Goal: Transaction & Acquisition: Purchase product/service

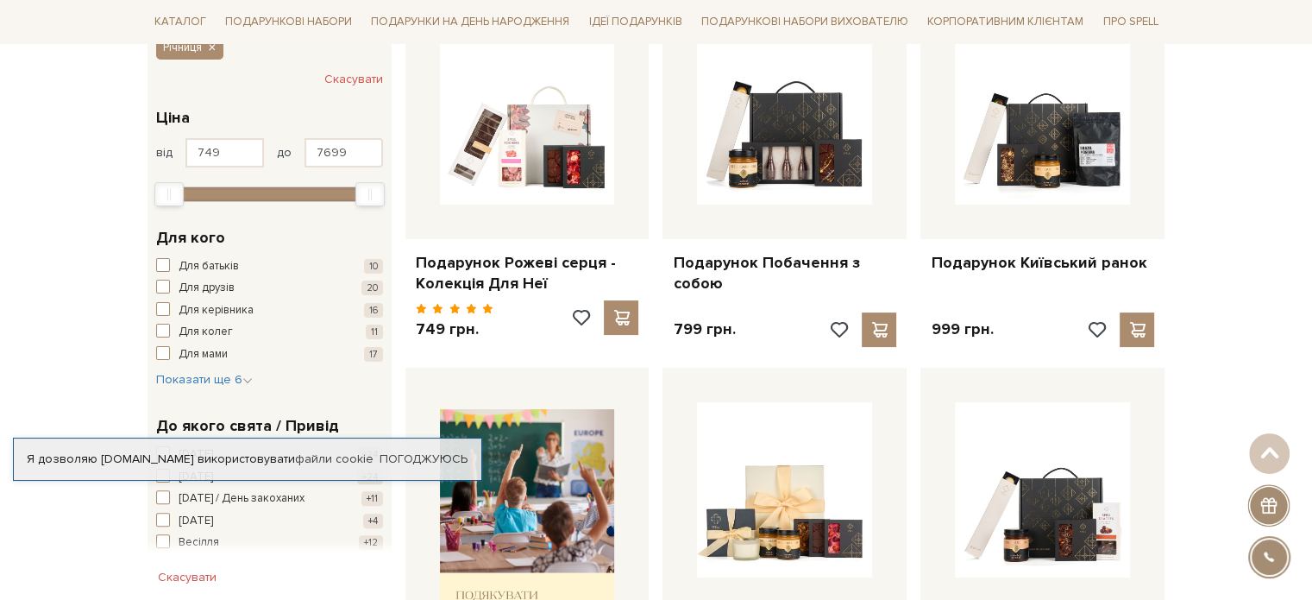
scroll to position [345, 0]
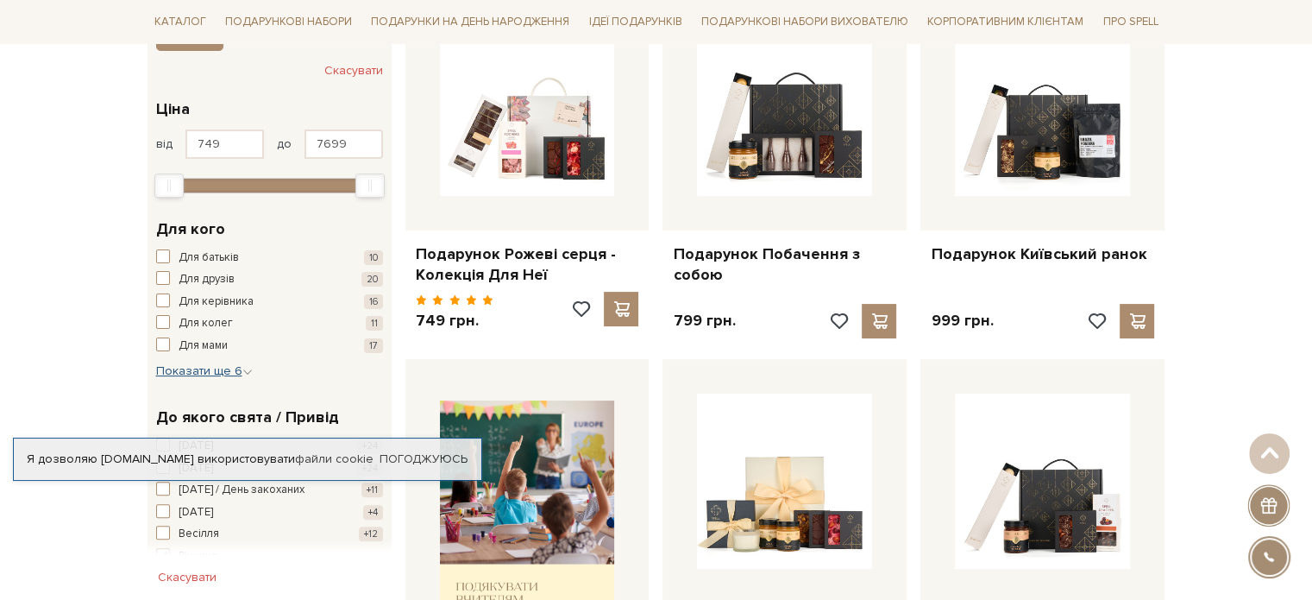
click at [208, 368] on span "Показати ще 6" at bounding box center [204, 370] width 97 height 15
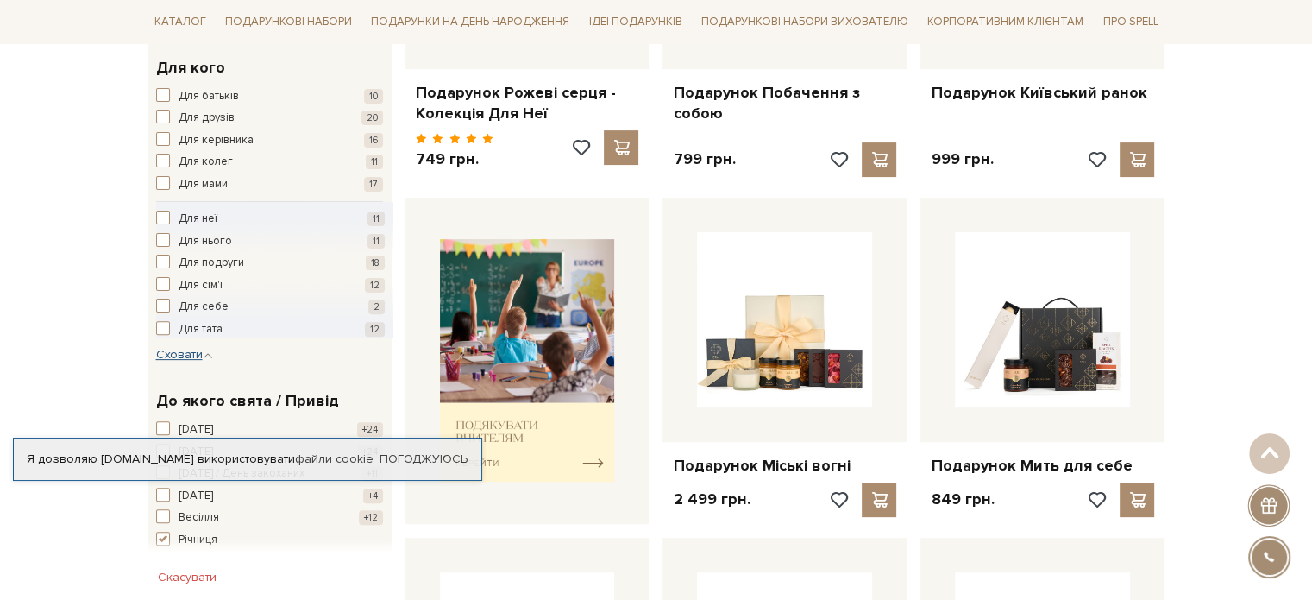
scroll to position [518, 0]
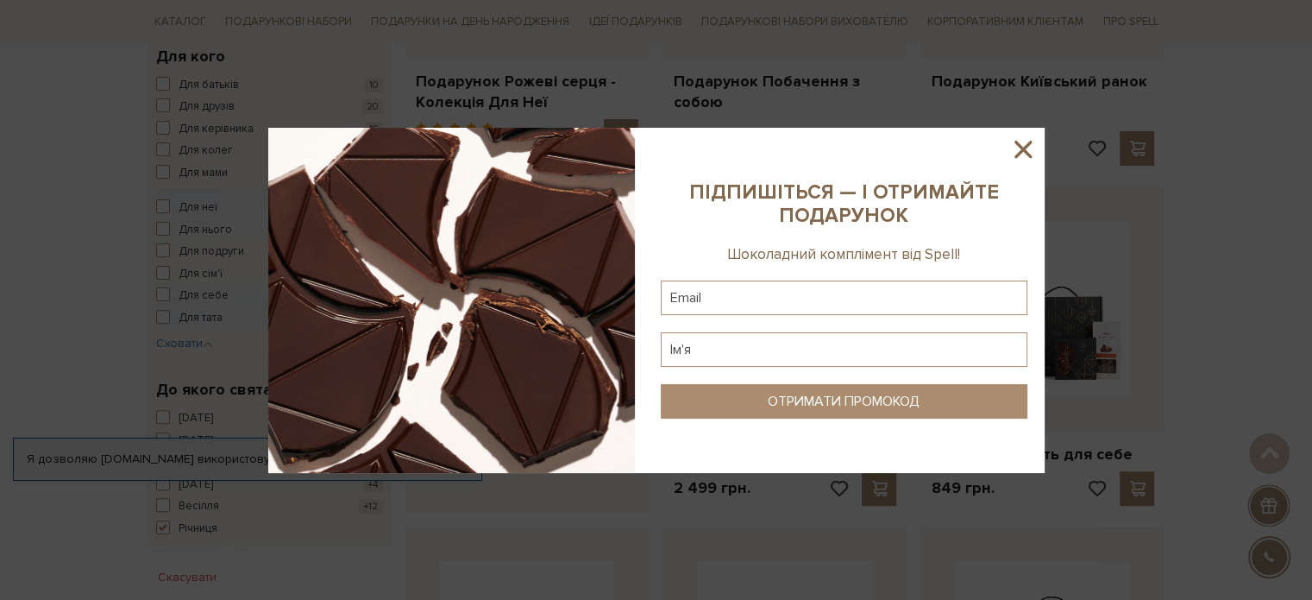
click at [1019, 150] on icon at bounding box center [1022, 149] width 29 height 29
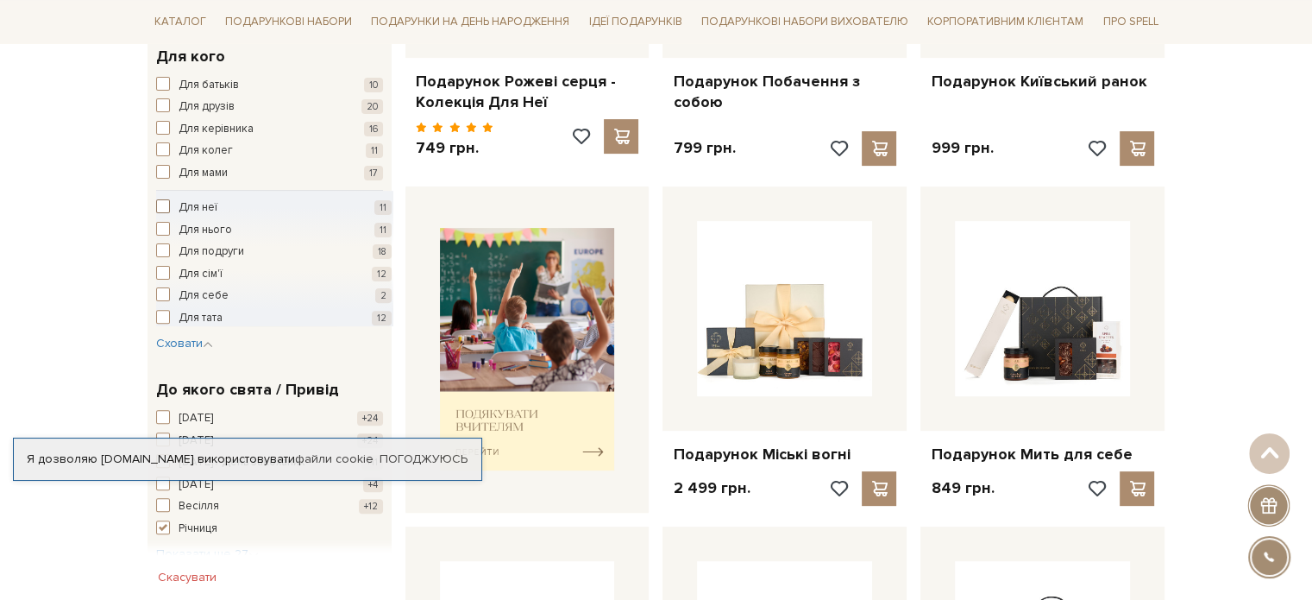
click at [166, 201] on span "button" at bounding box center [163, 206] width 14 height 14
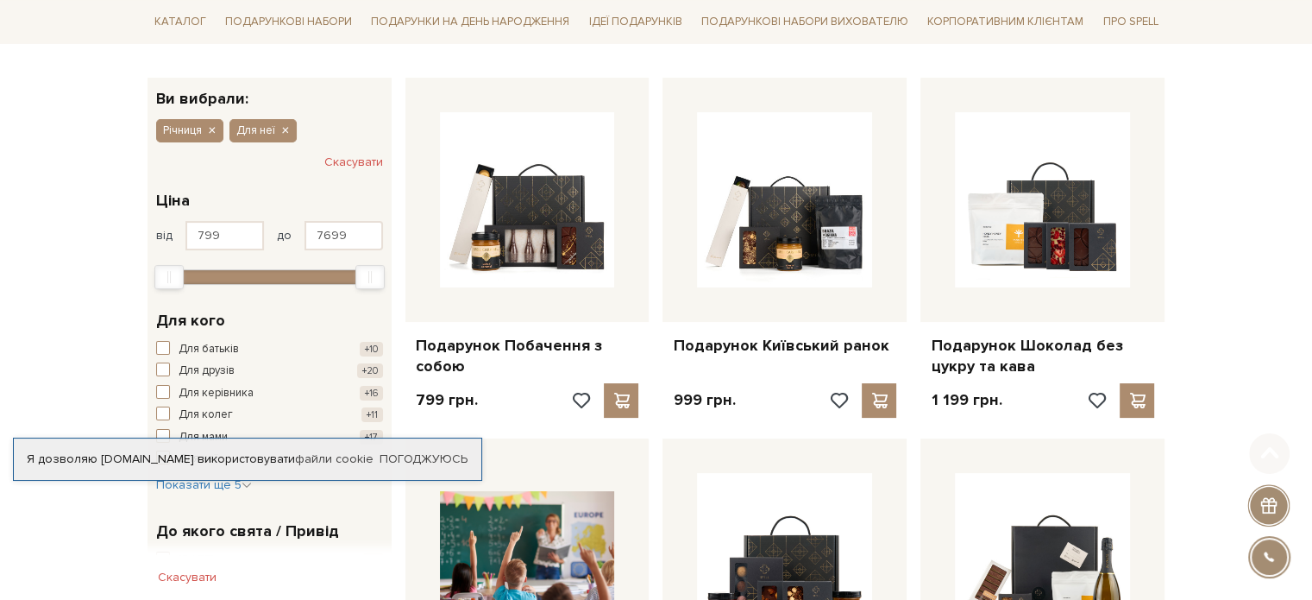
scroll to position [259, 0]
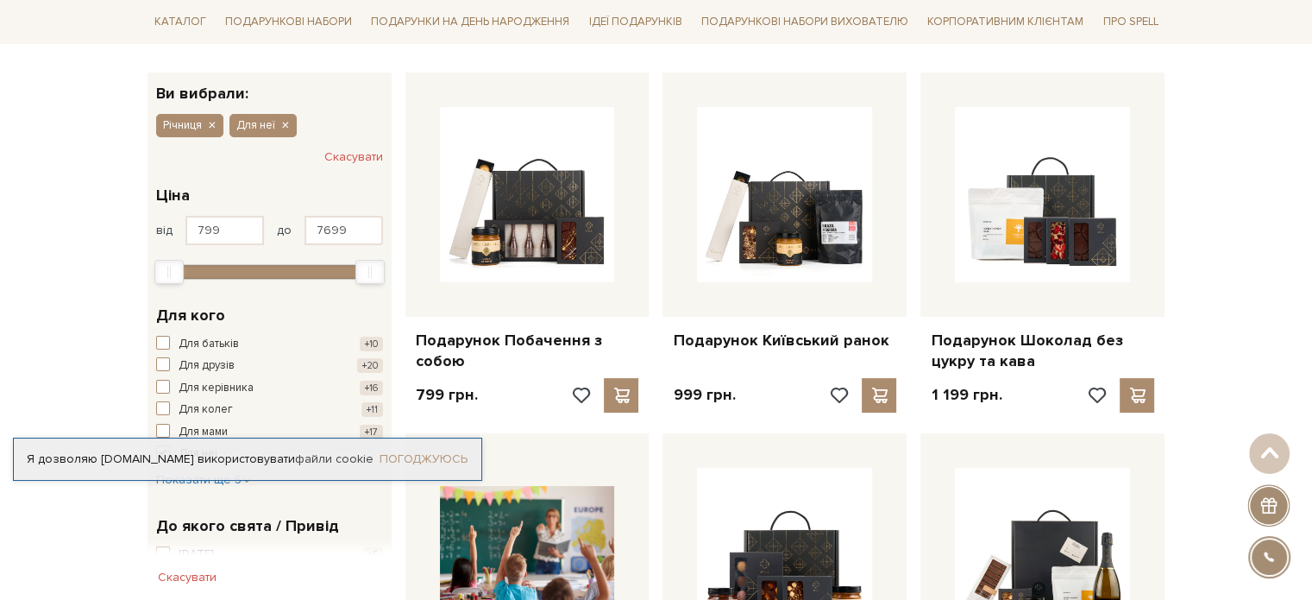
click at [404, 459] on link "Погоджуюсь" at bounding box center [424, 459] width 88 height 16
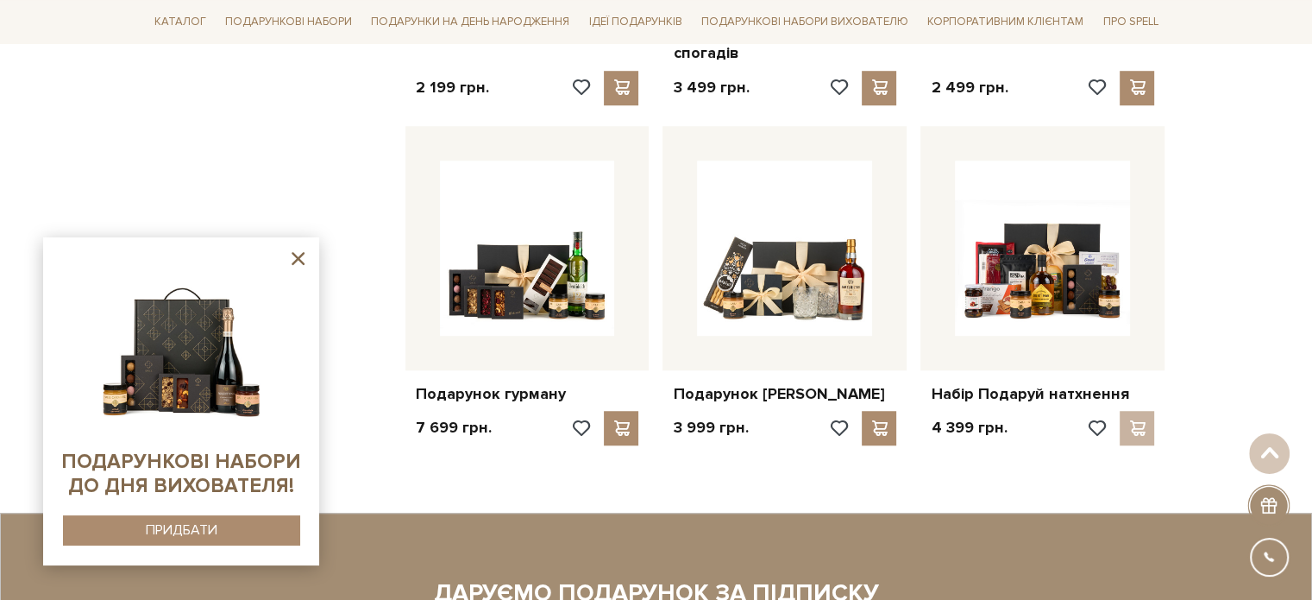
scroll to position [1294, 0]
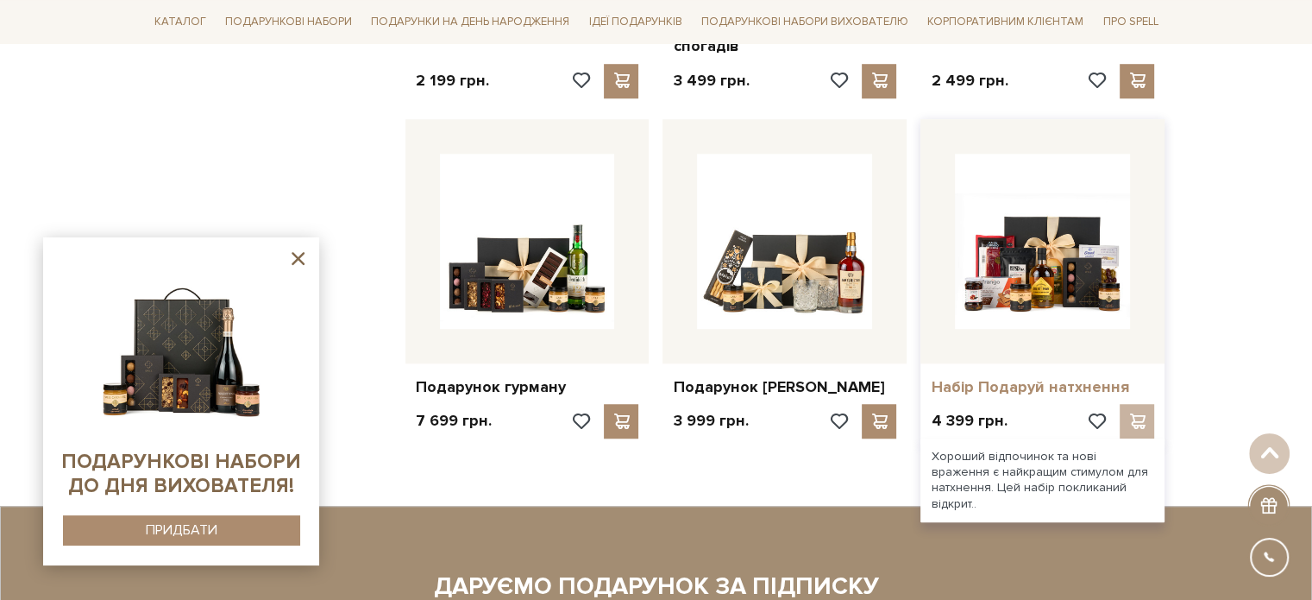
click at [1028, 379] on link "Набір Подаруй натхнення" at bounding box center [1042, 387] width 223 height 20
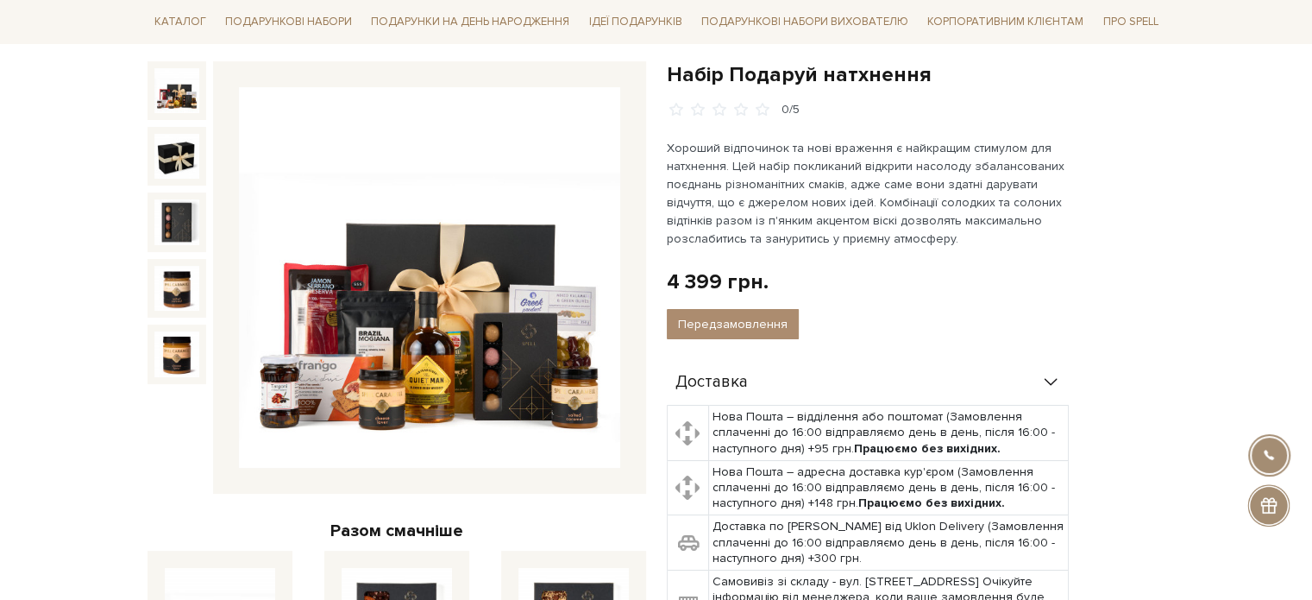
scroll to position [173, 0]
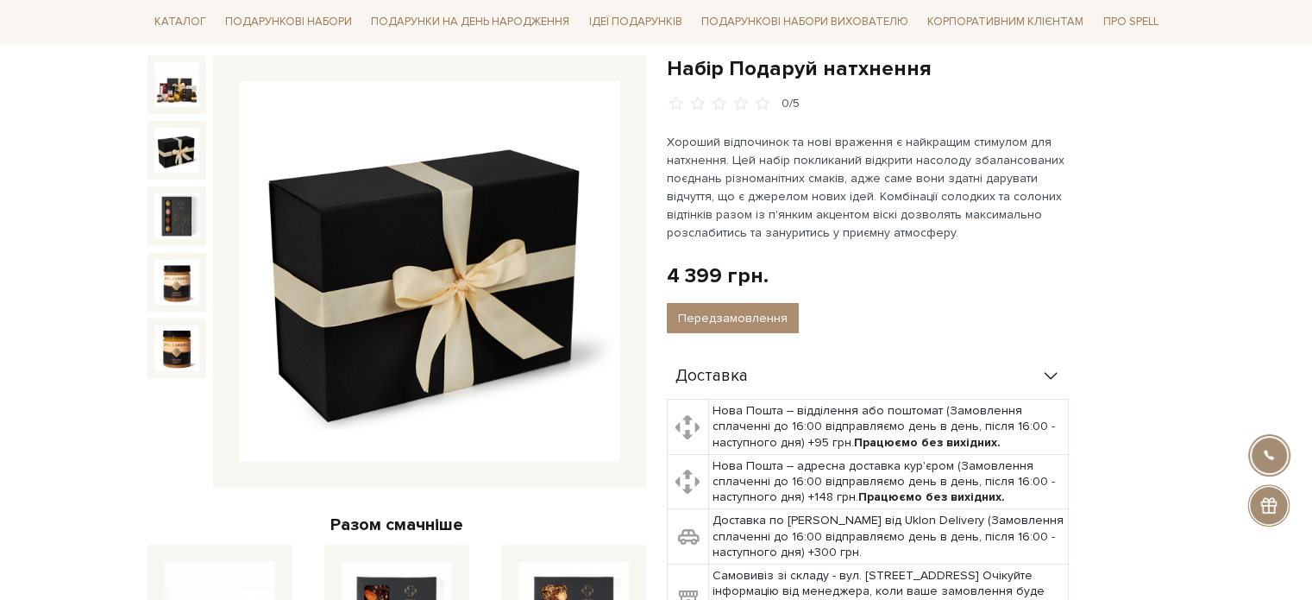
click at [164, 141] on img at bounding box center [176, 150] width 45 height 45
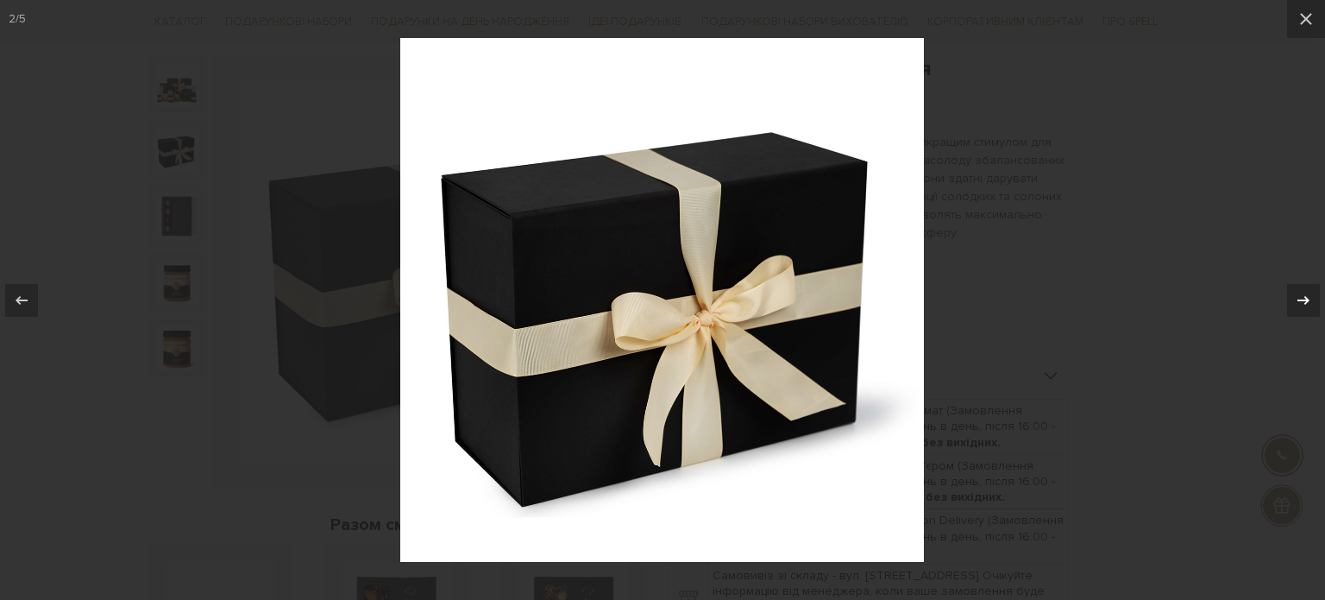
click at [1310, 290] on icon at bounding box center [1303, 300] width 21 height 21
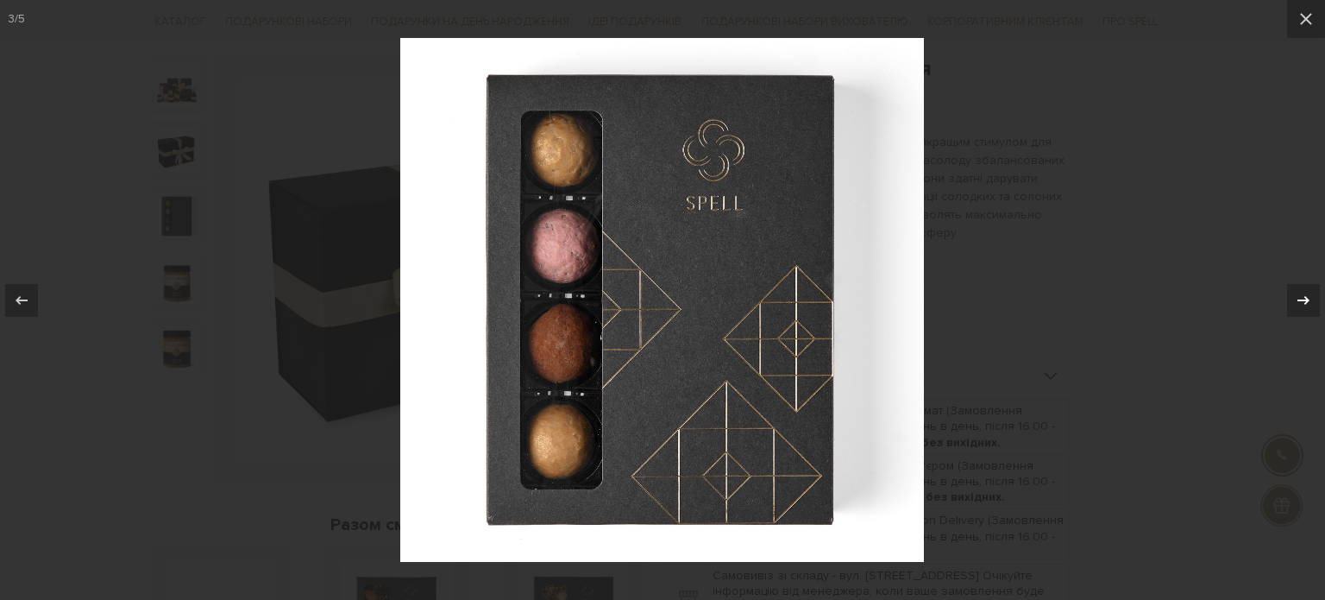
click at [1310, 292] on icon at bounding box center [1303, 300] width 21 height 21
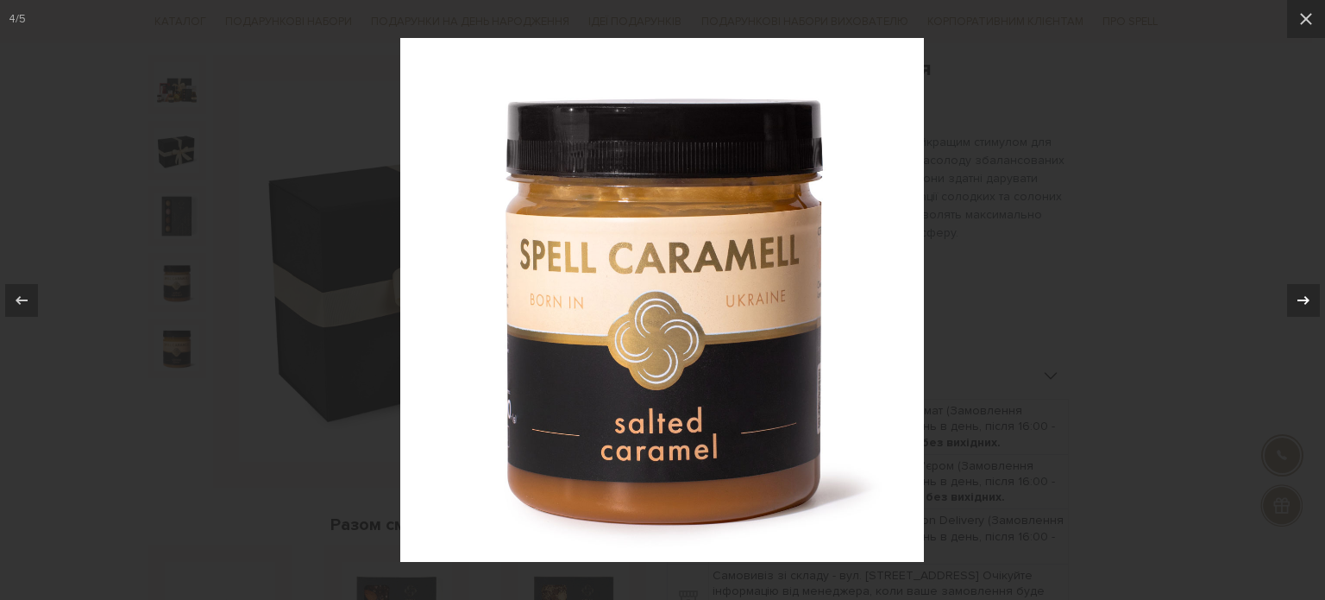
click at [1310, 292] on icon at bounding box center [1303, 300] width 21 height 21
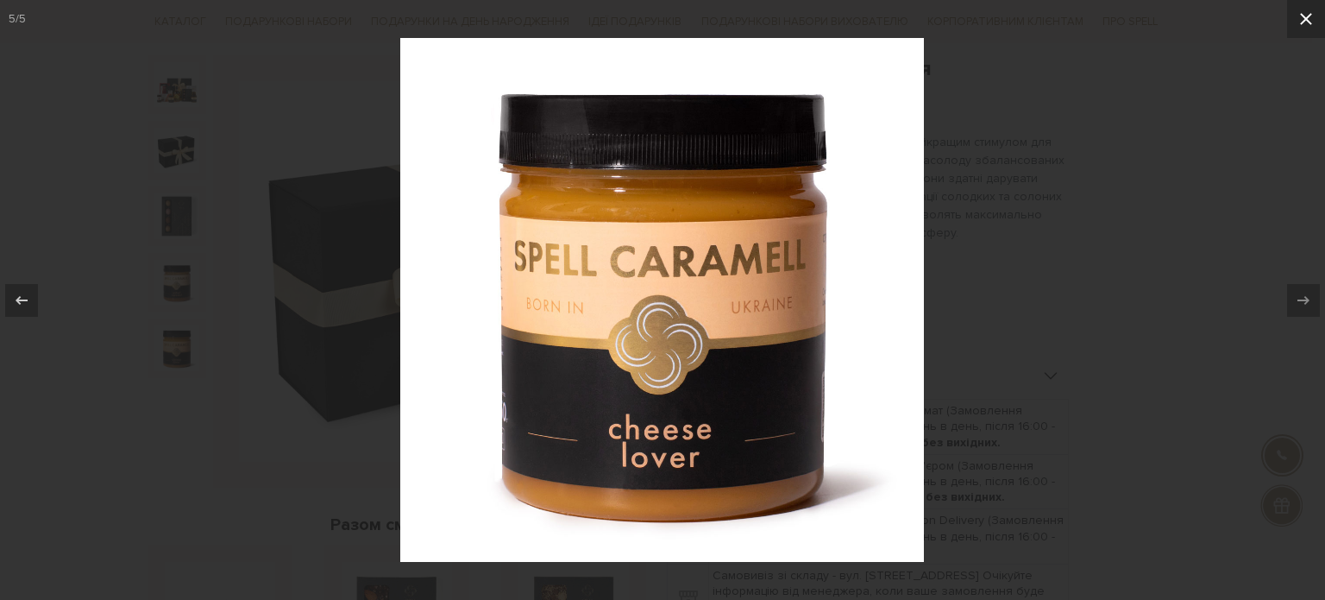
click at [1306, 26] on icon at bounding box center [1306, 19] width 21 height 21
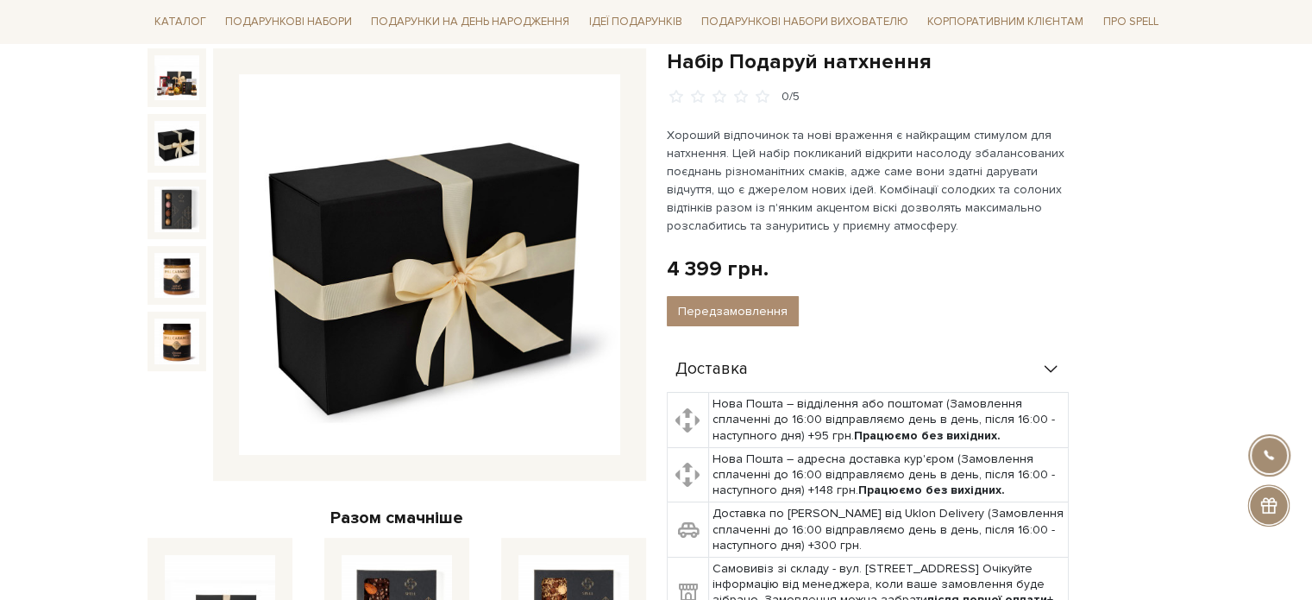
scroll to position [173, 0]
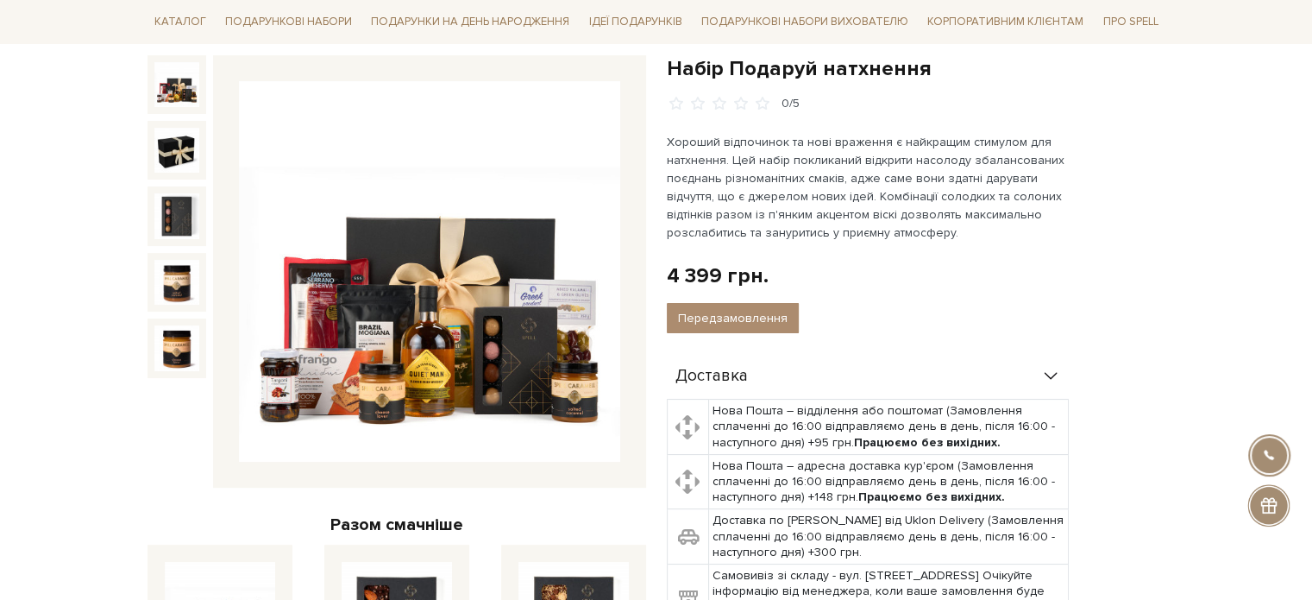
click at [185, 81] on img at bounding box center [176, 84] width 45 height 45
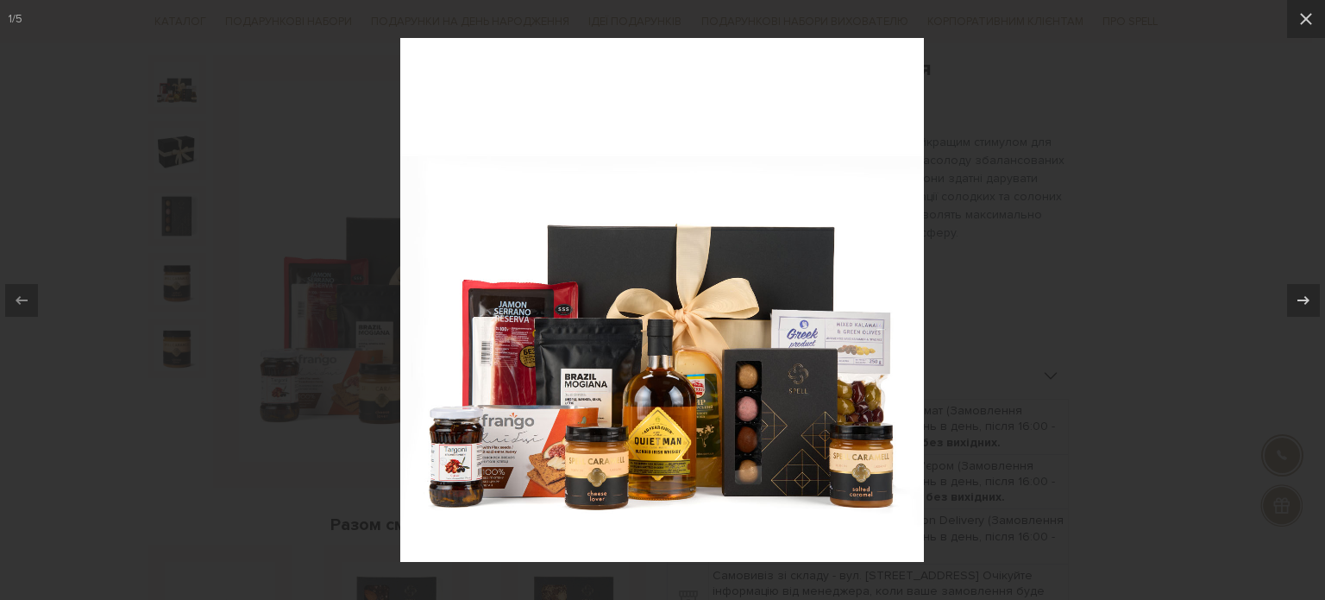
click at [452, 474] on img at bounding box center [662, 300] width 524 height 524
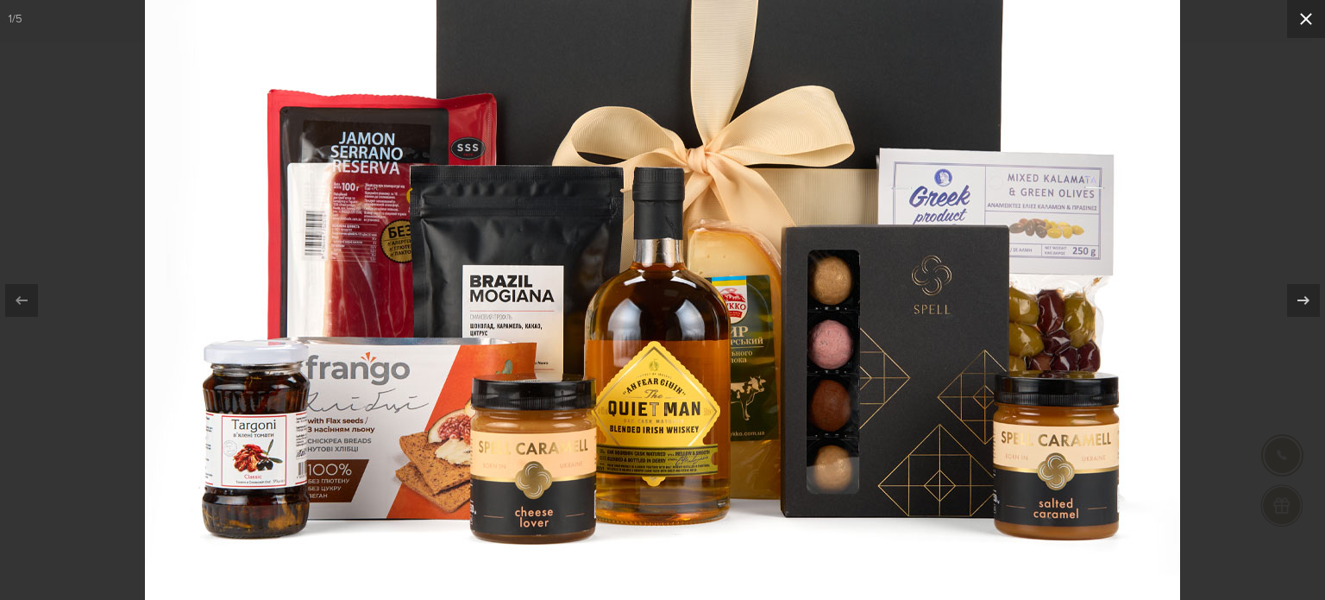
click at [1307, 27] on icon at bounding box center [1306, 19] width 21 height 21
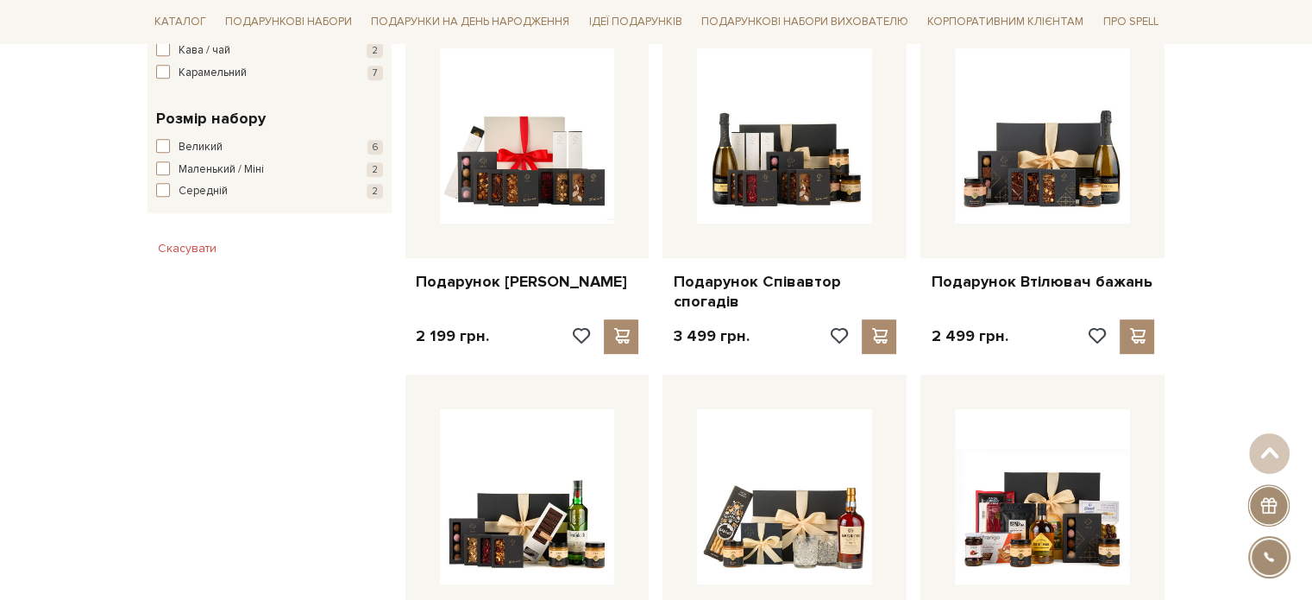
scroll to position [1035, 0]
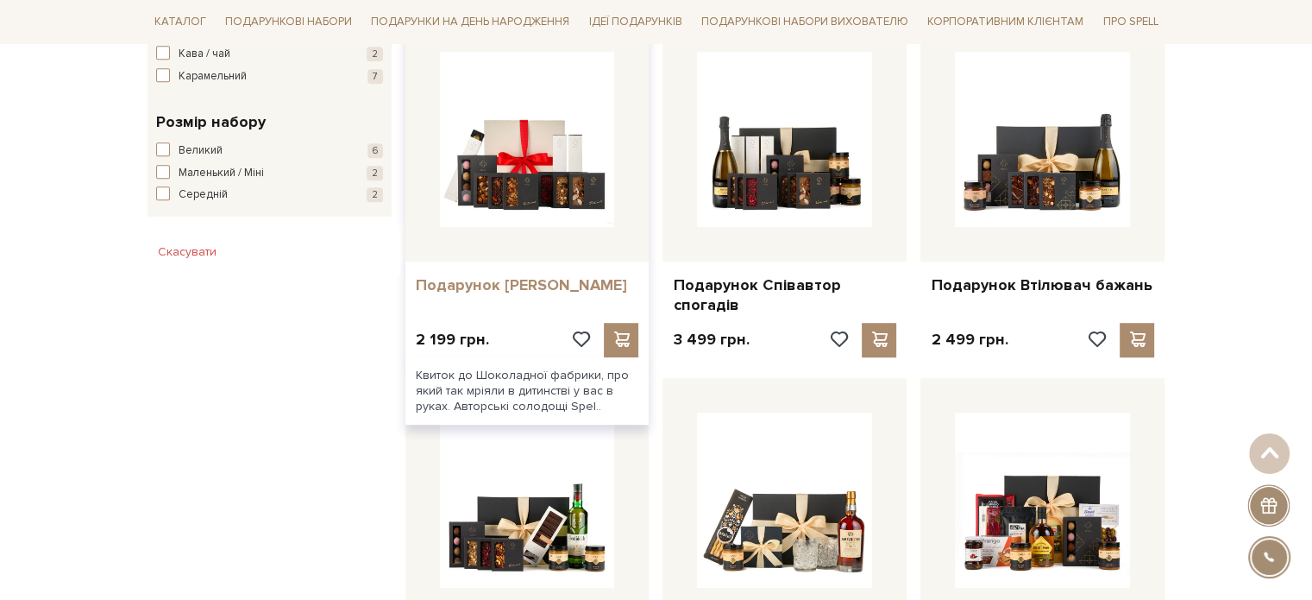
click at [515, 279] on link "Подарунок Віллі Вонки" at bounding box center [527, 285] width 223 height 20
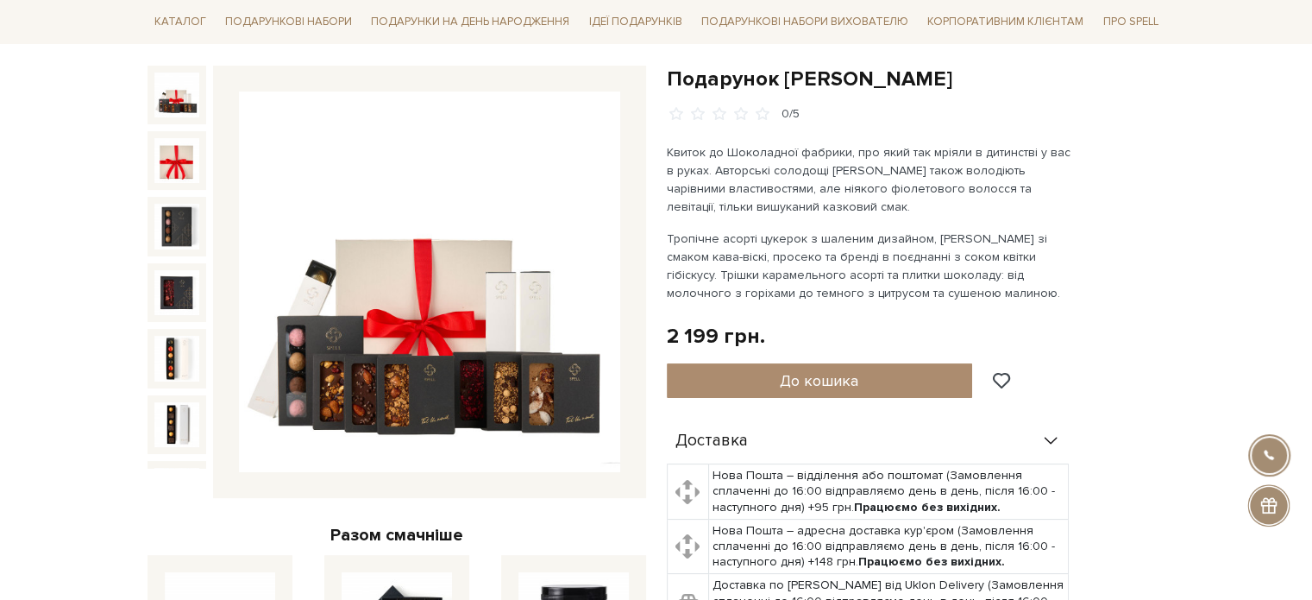
scroll to position [173, 0]
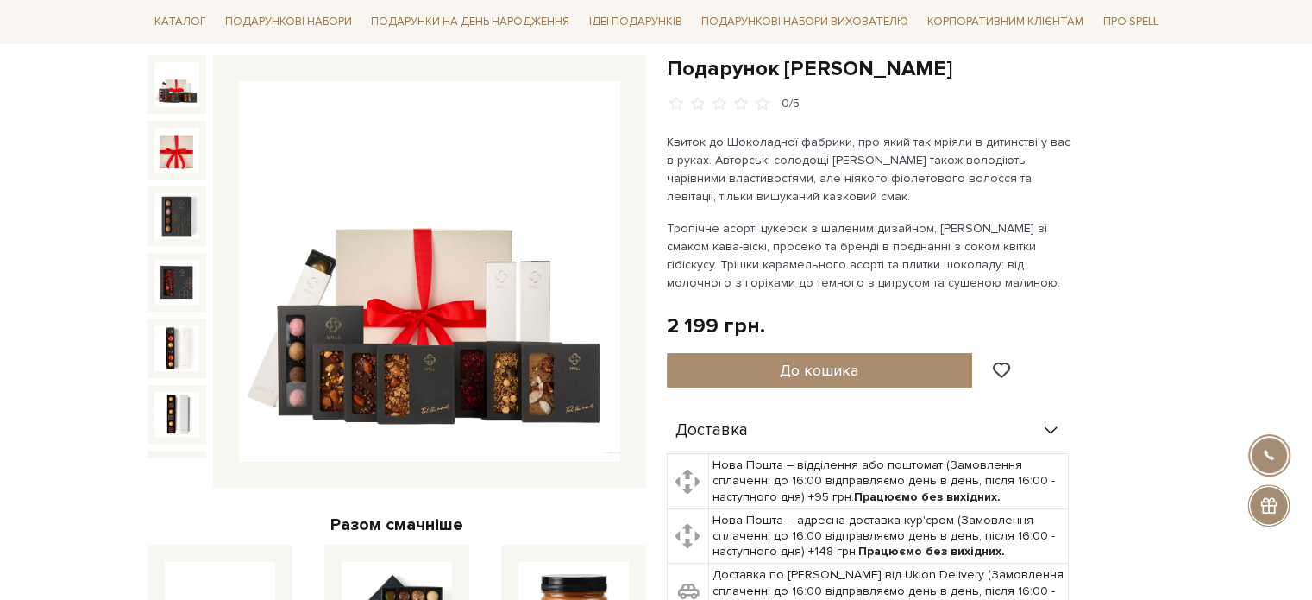
click at [404, 355] on img at bounding box center [429, 271] width 381 height 381
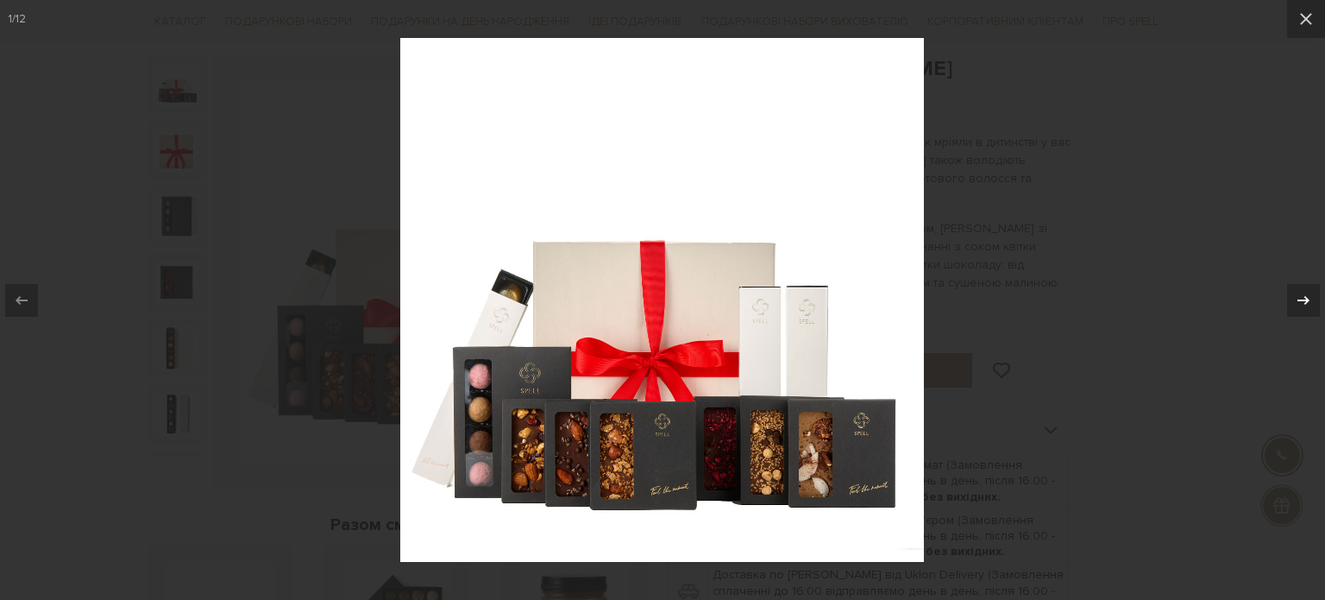
click at [1307, 299] on icon at bounding box center [1303, 299] width 12 height 9
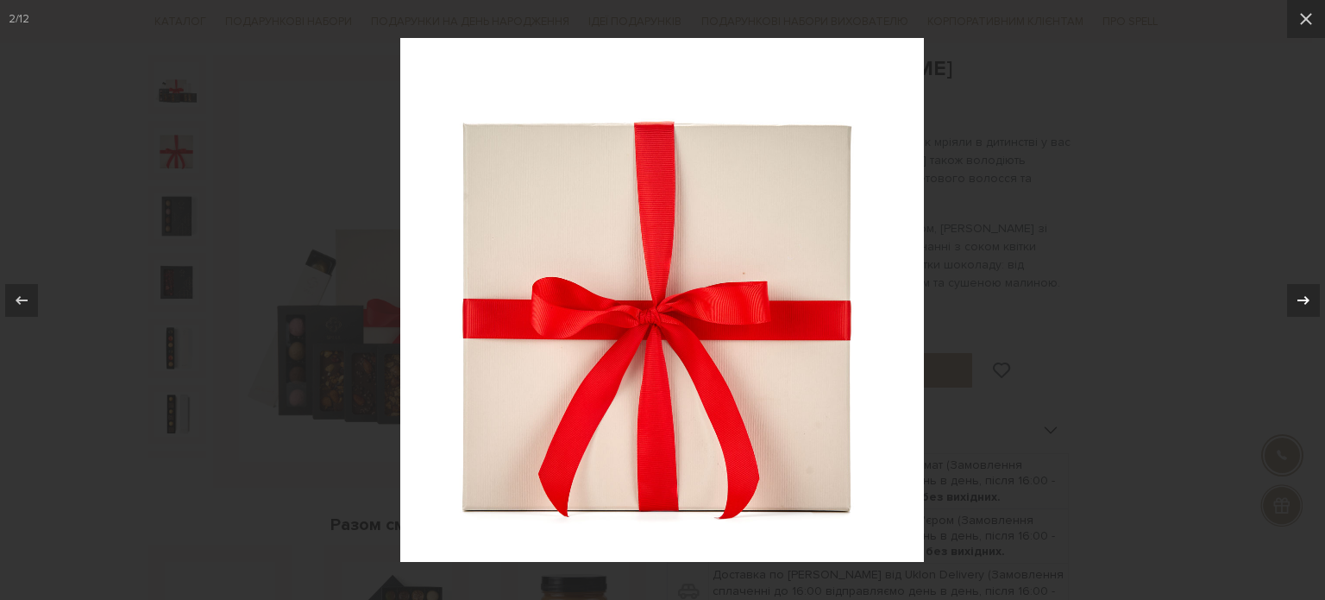
click at [1307, 299] on icon at bounding box center [1303, 299] width 12 height 9
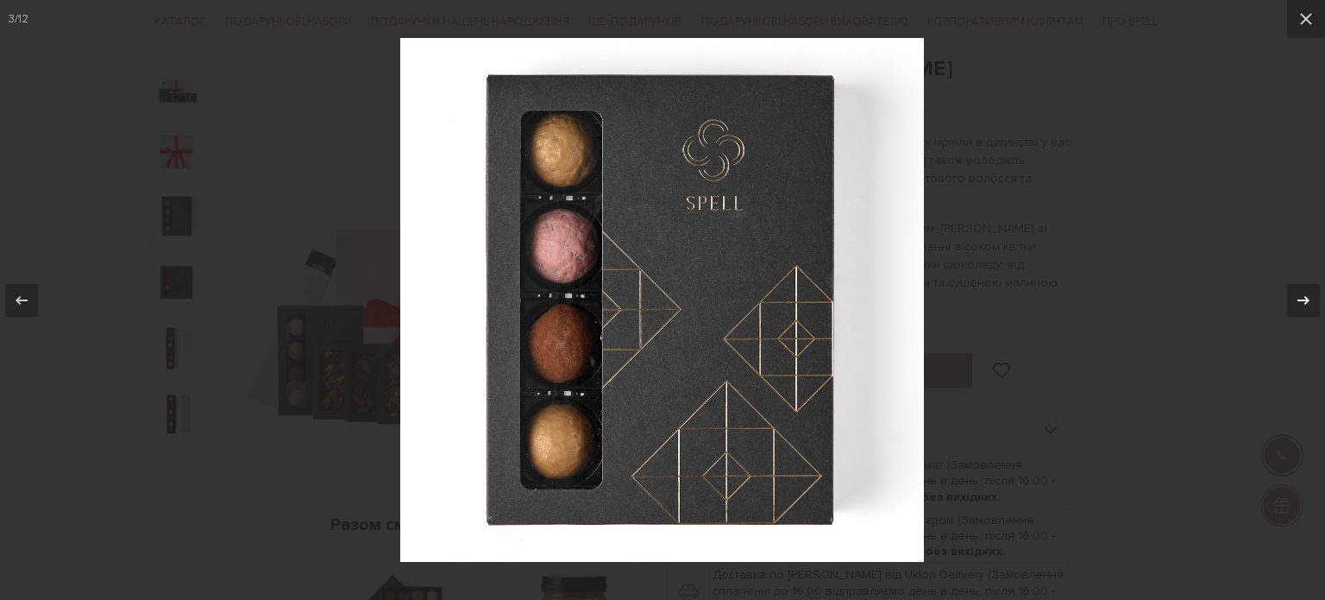
click at [1307, 299] on icon at bounding box center [1303, 299] width 12 height 9
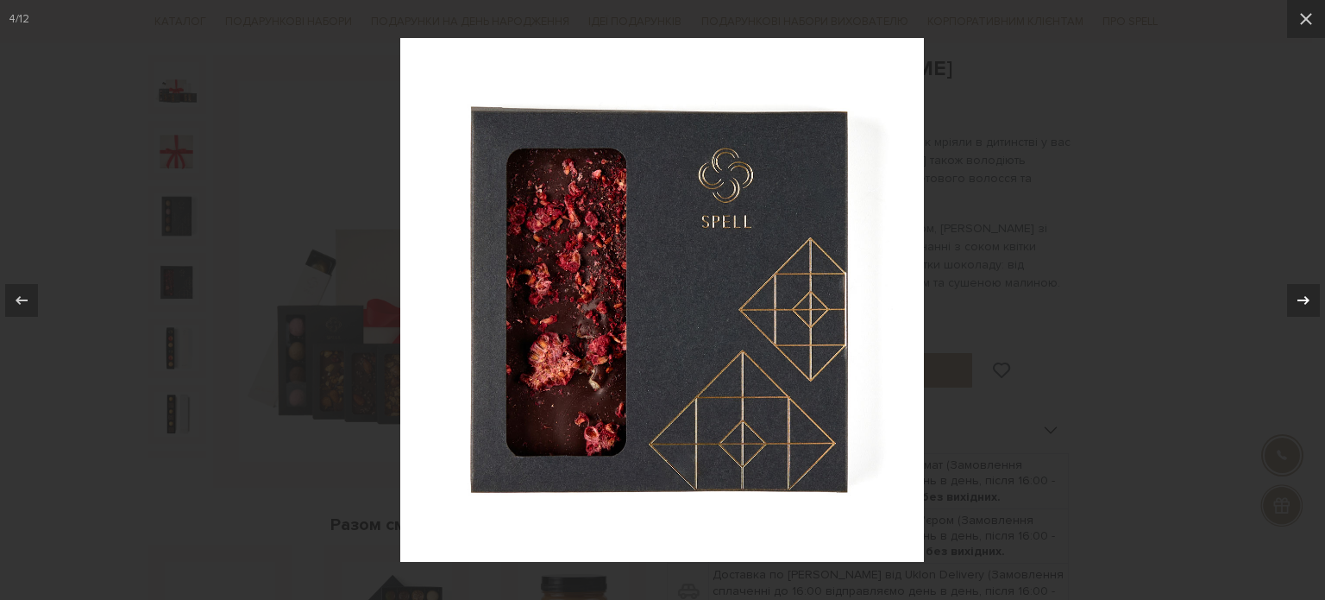
click at [1307, 299] on icon at bounding box center [1303, 299] width 12 height 9
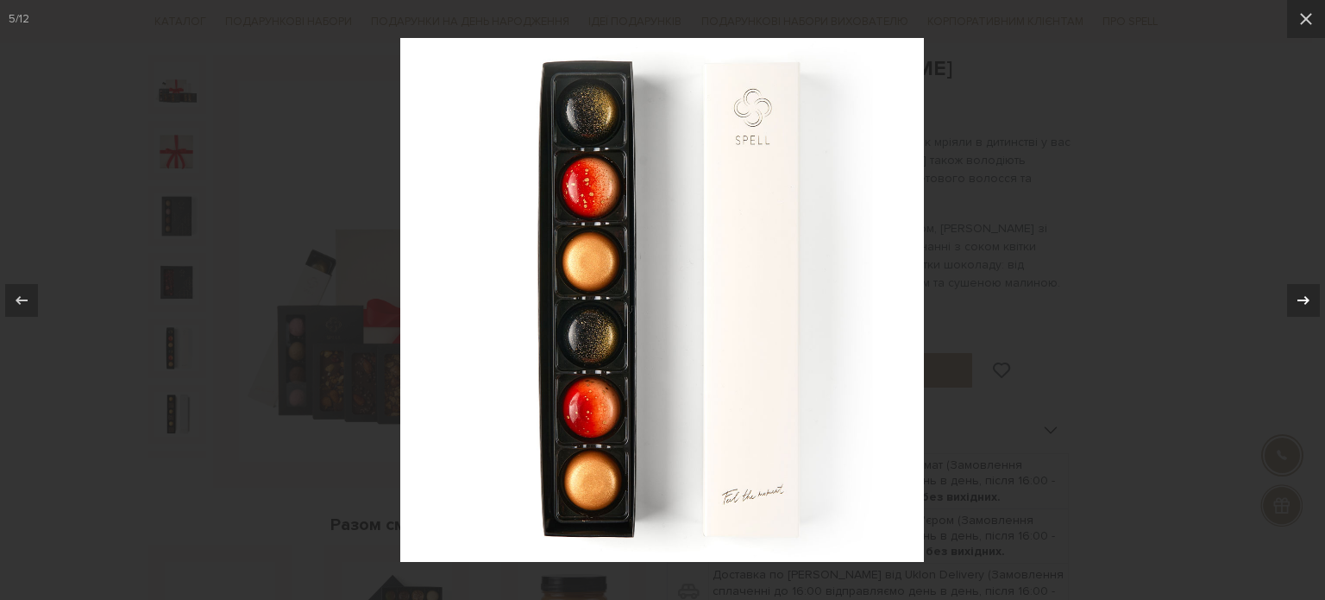
click at [1307, 299] on icon at bounding box center [1303, 299] width 12 height 9
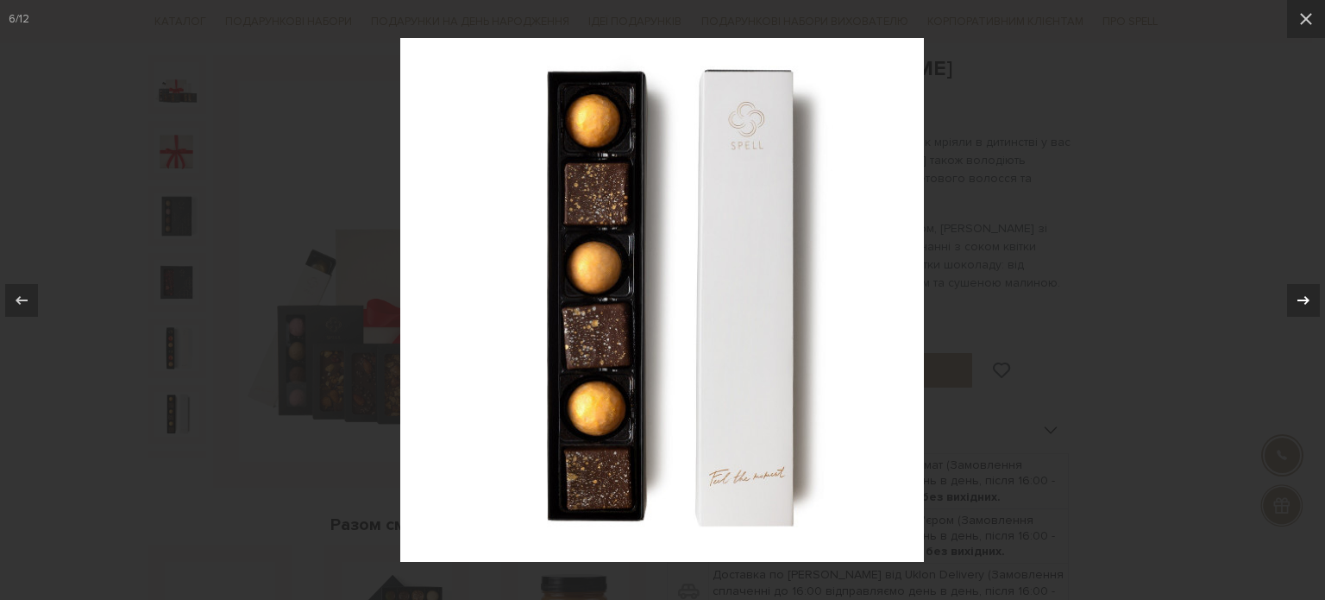
click at [1307, 299] on icon at bounding box center [1303, 299] width 12 height 9
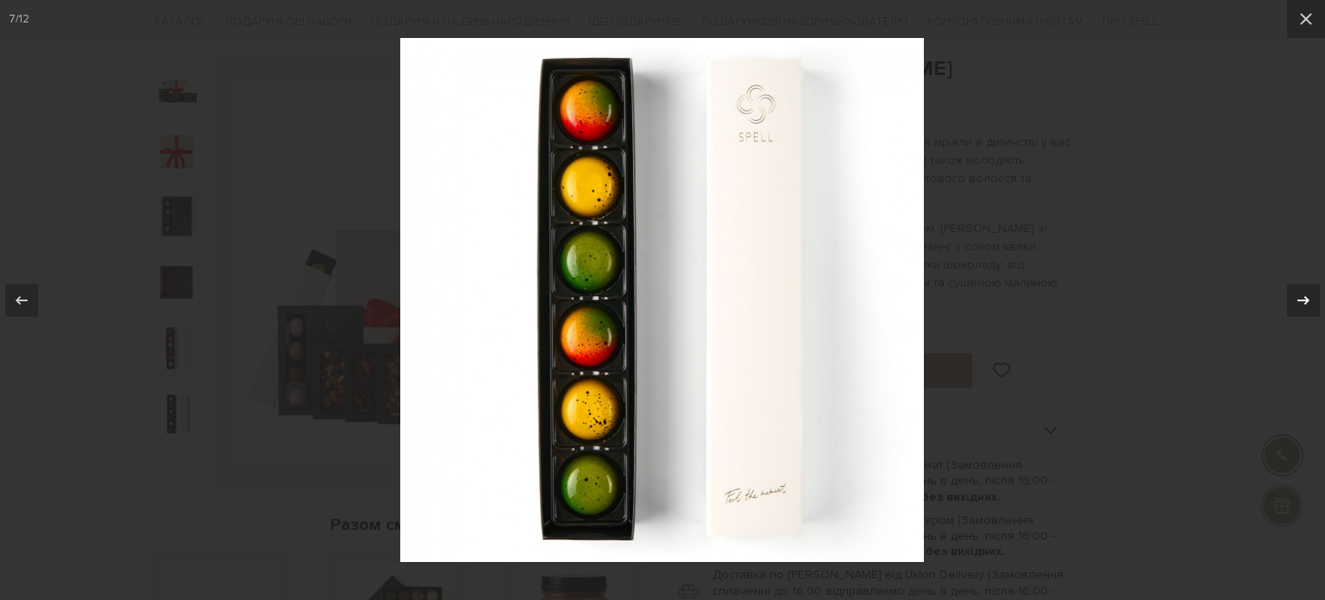
click at [1307, 299] on icon at bounding box center [1303, 299] width 12 height 9
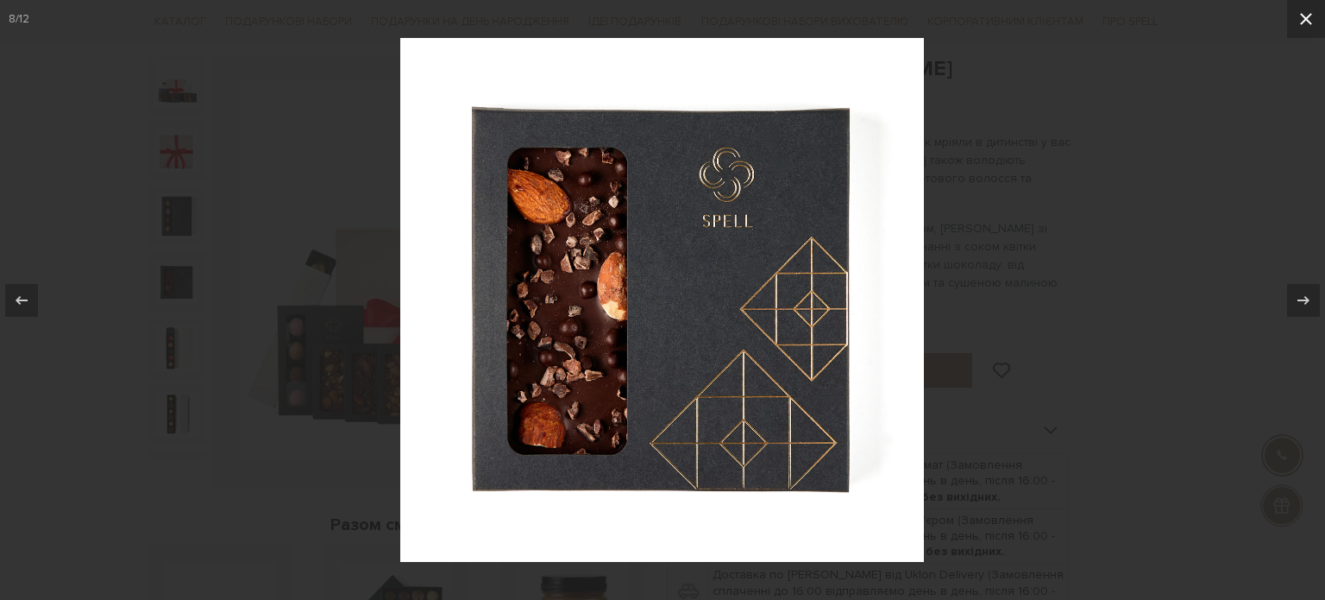
click at [1309, 25] on icon at bounding box center [1306, 19] width 21 height 21
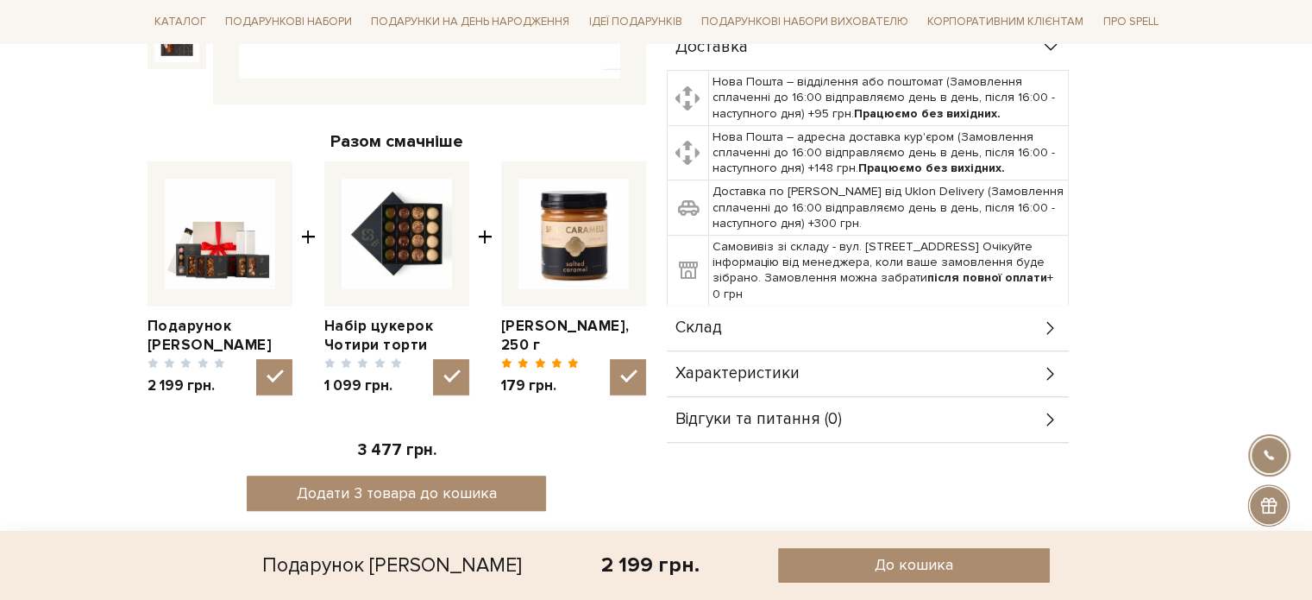
scroll to position [604, 0]
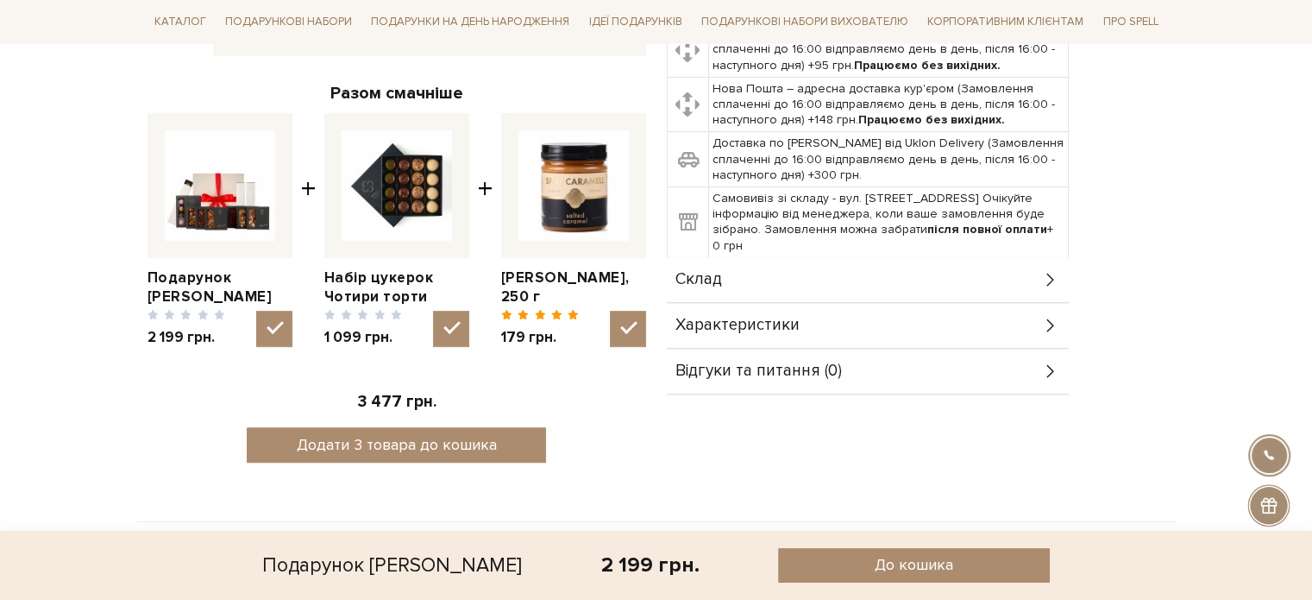
click at [1026, 280] on div "Склад" at bounding box center [868, 279] width 402 height 45
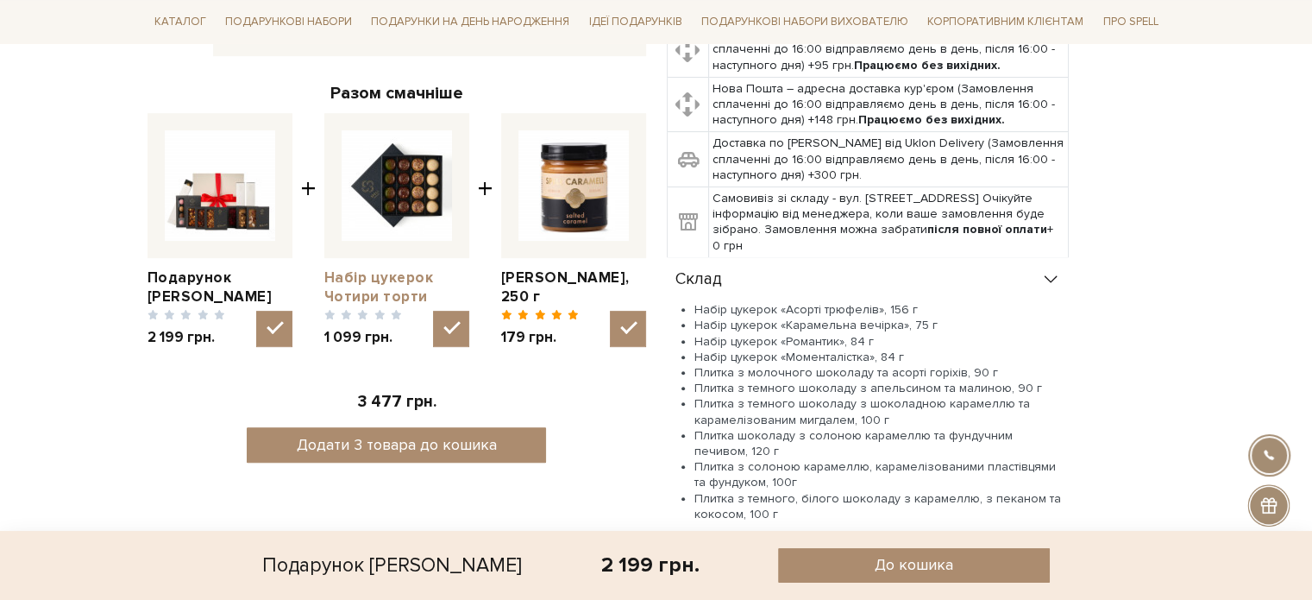
click at [415, 283] on link "Набір цукерок Чотири торти" at bounding box center [396, 287] width 145 height 38
click at [449, 325] on input "checkbox" at bounding box center [451, 329] width 36 height 36
checkbox input "false"
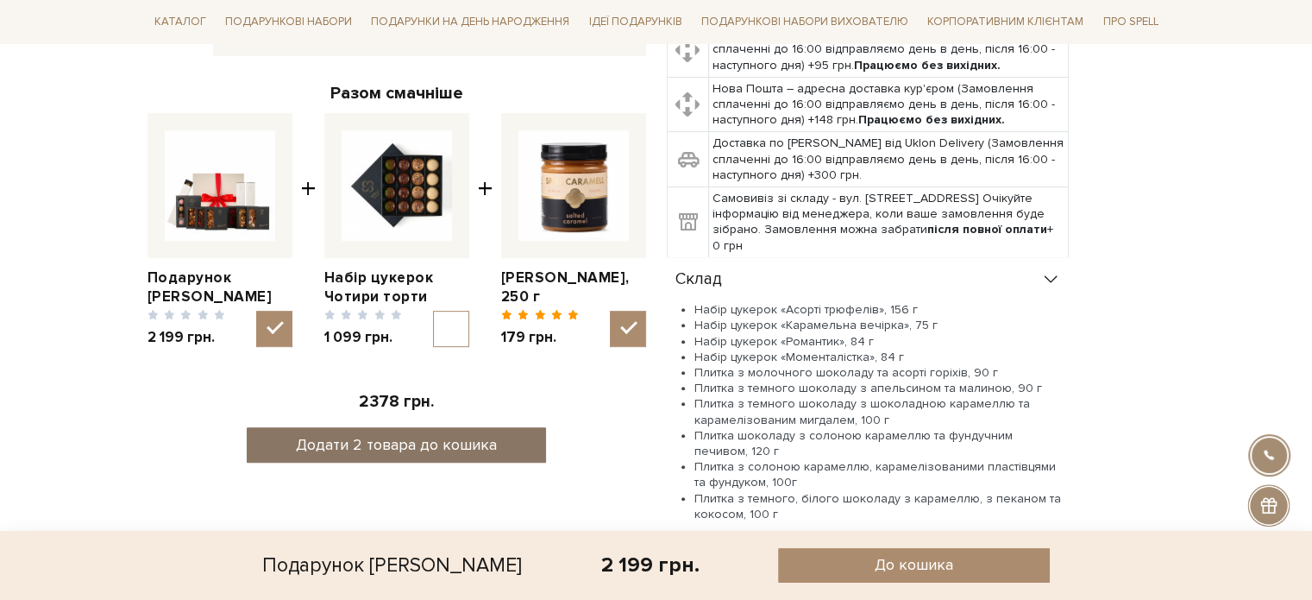
click at [474, 436] on button "Додати 2 товара до кошика" at bounding box center [396, 444] width 299 height 35
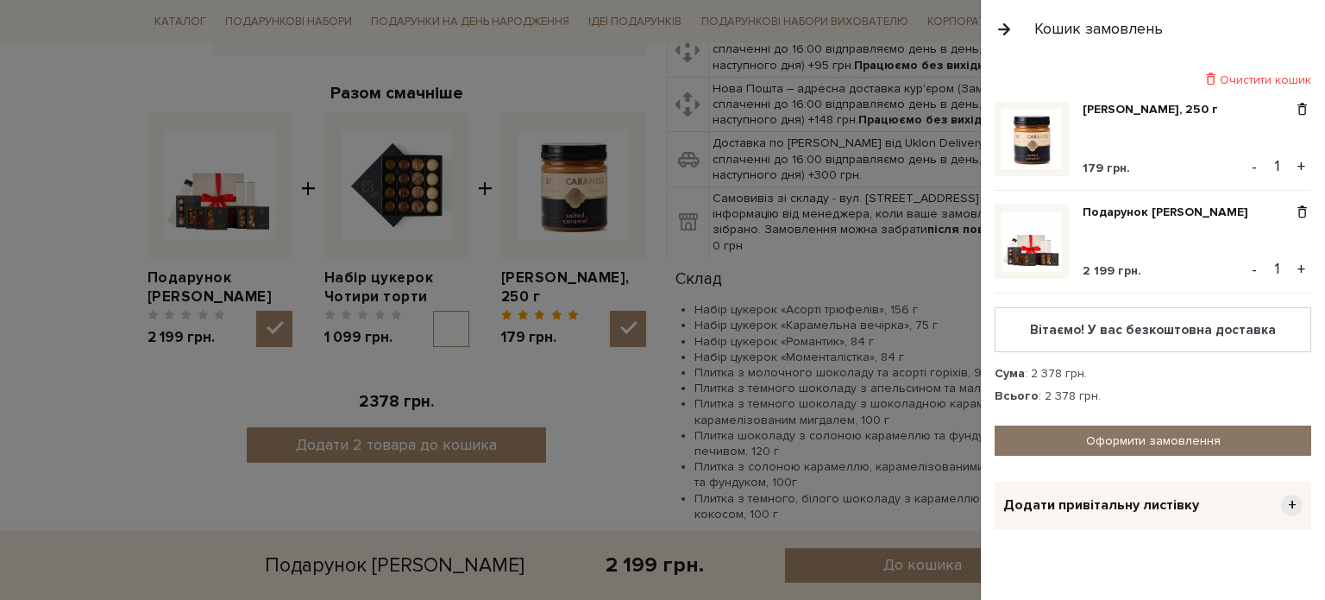
click at [1033, 437] on link "Оформити замовлення" at bounding box center [1153, 440] width 317 height 30
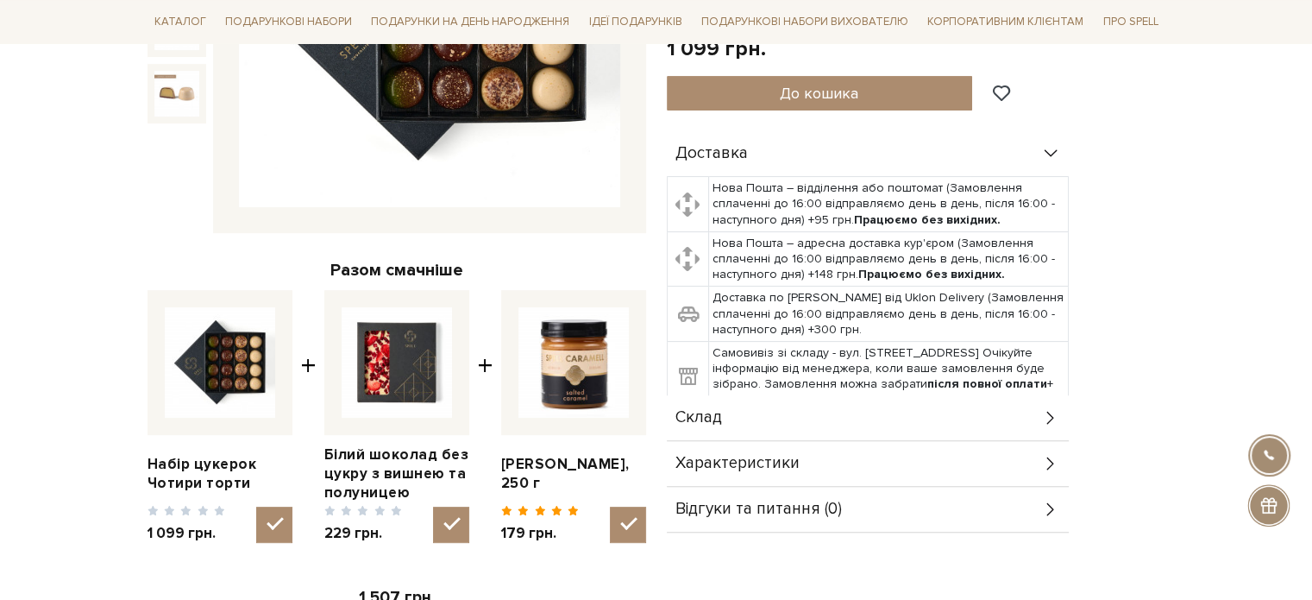
scroll to position [431, 0]
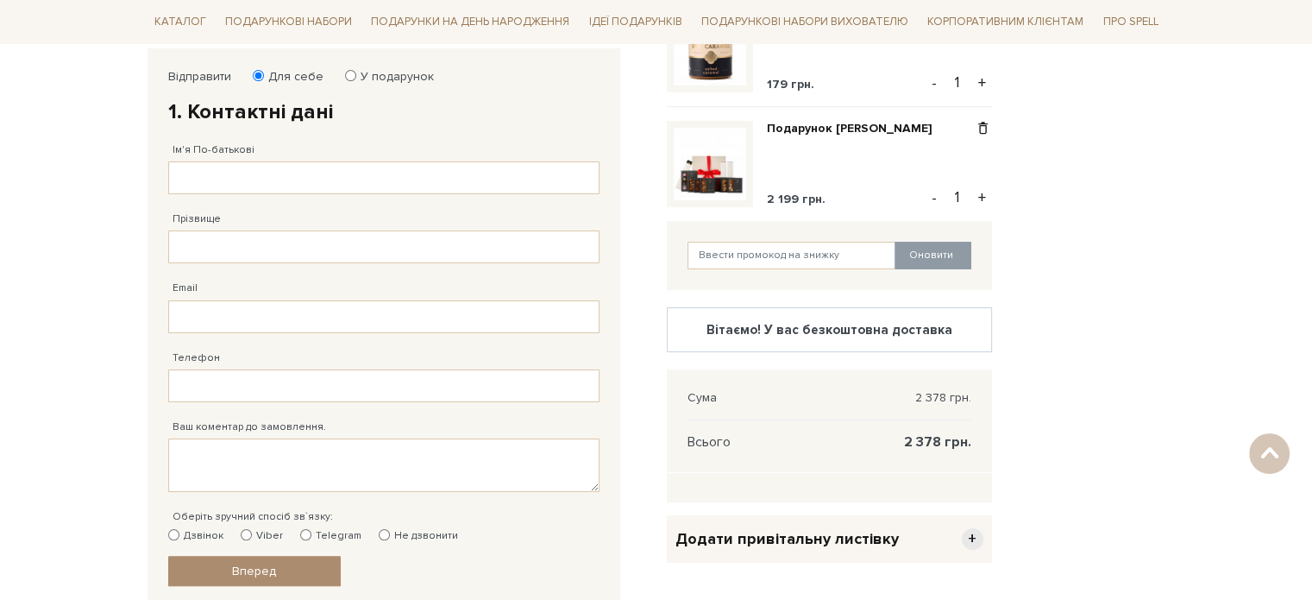
scroll to position [259, 0]
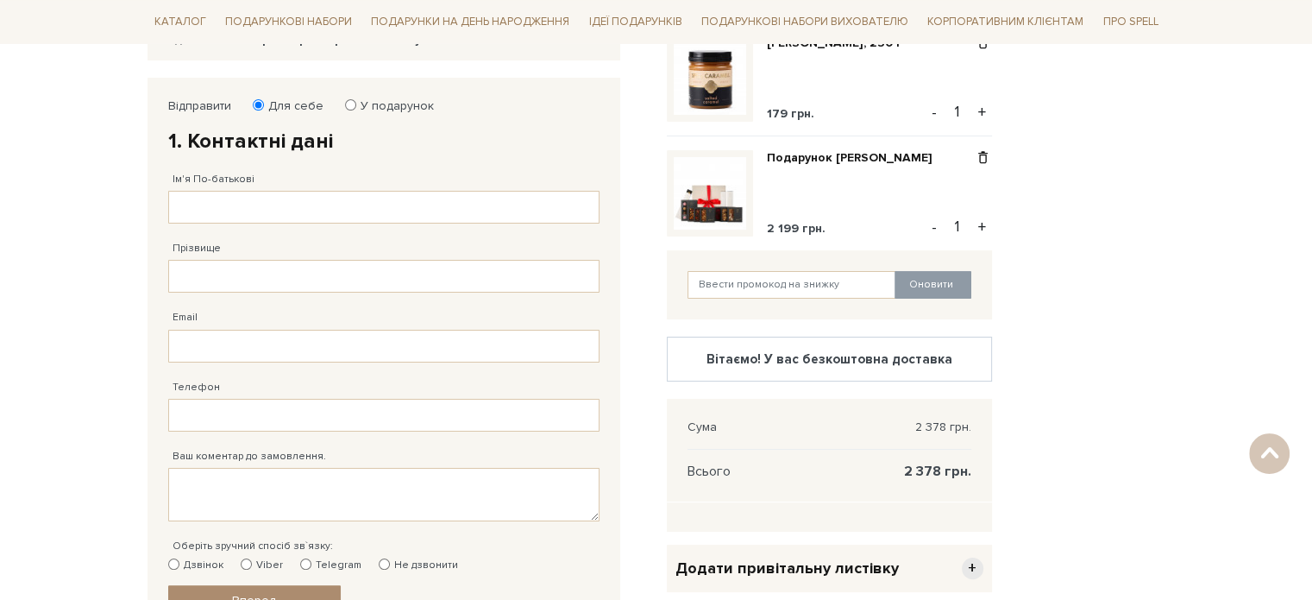
click at [345, 106] on input "У подарунок" at bounding box center [350, 104] width 11 height 11
radio input "true"
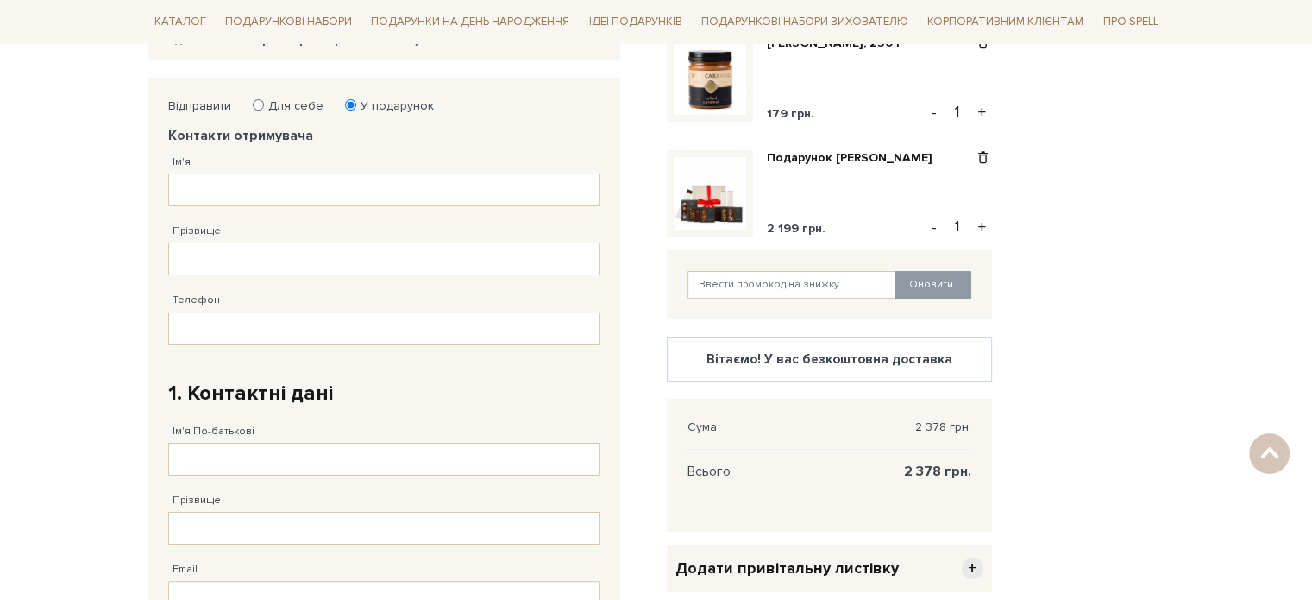
click at [259, 102] on input "Для себе" at bounding box center [258, 104] width 11 height 11
radio input "true"
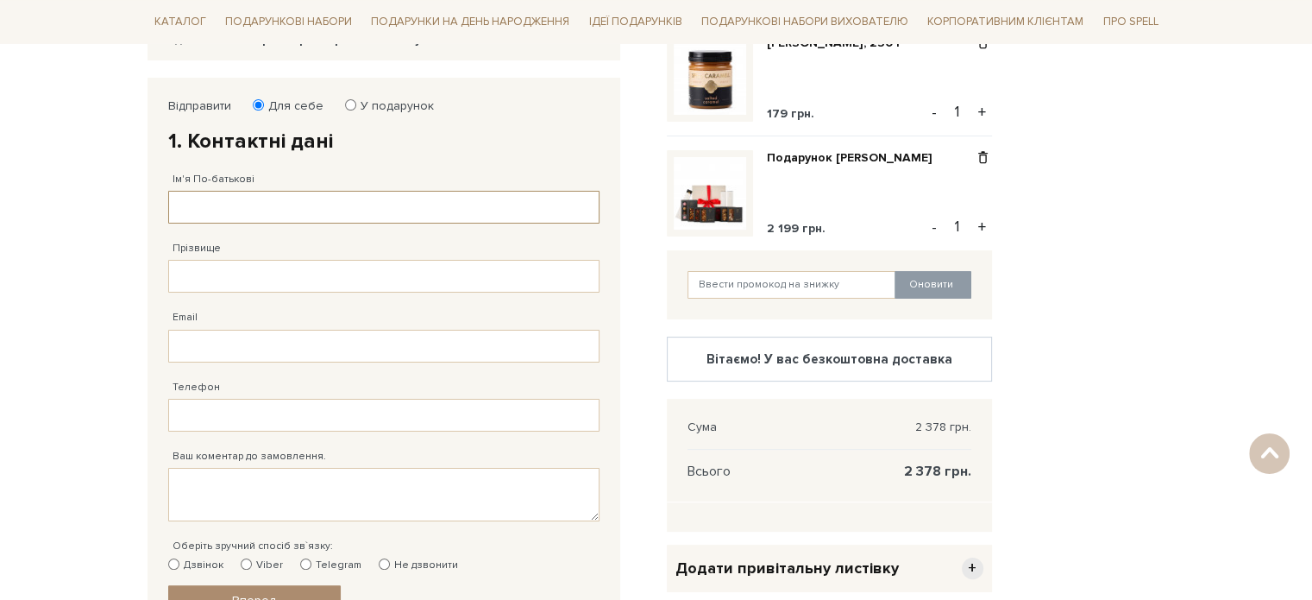
click at [265, 209] on input "Ім'я По-батькові" at bounding box center [383, 207] width 431 height 33
type input "[PERSON_NAME]"
type input "Лютий"
type input "[EMAIL_ADDRESS][DOMAIN_NAME]"
type input "[PHONE_NUMBER]"
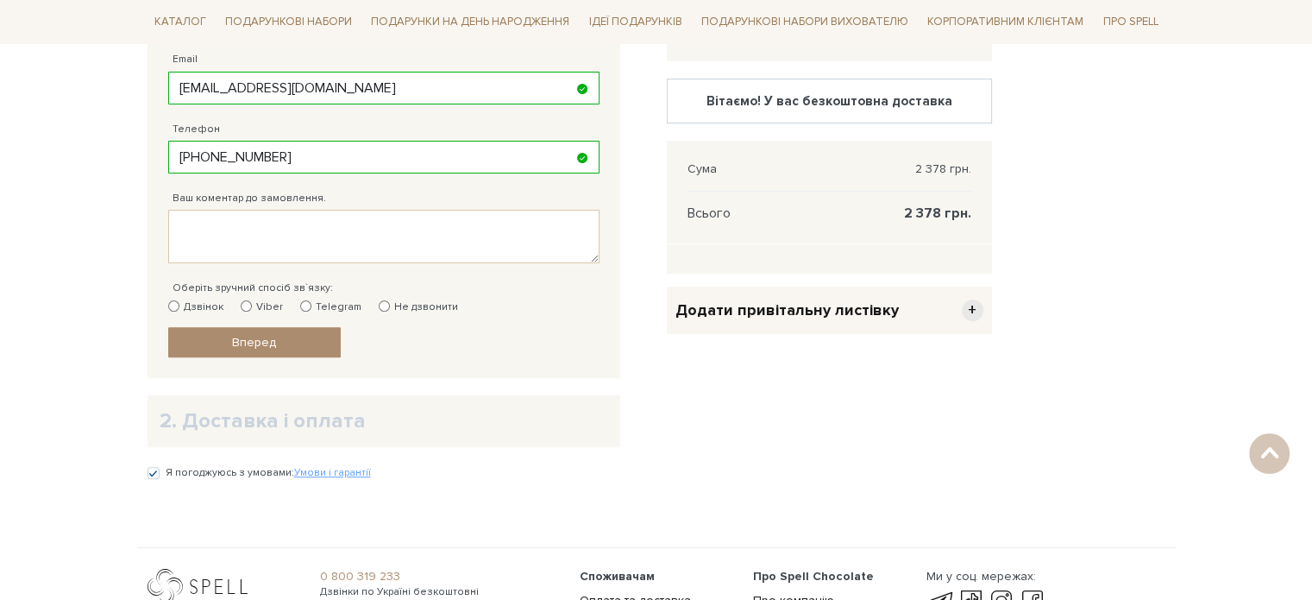
scroll to position [518, 0]
click at [294, 303] on div "Дзвінок Viber Telegram Не дзвонити" at bounding box center [383, 306] width 431 height 16
click at [300, 306] on input "Telegram" at bounding box center [305, 304] width 11 height 11
radio input "true"
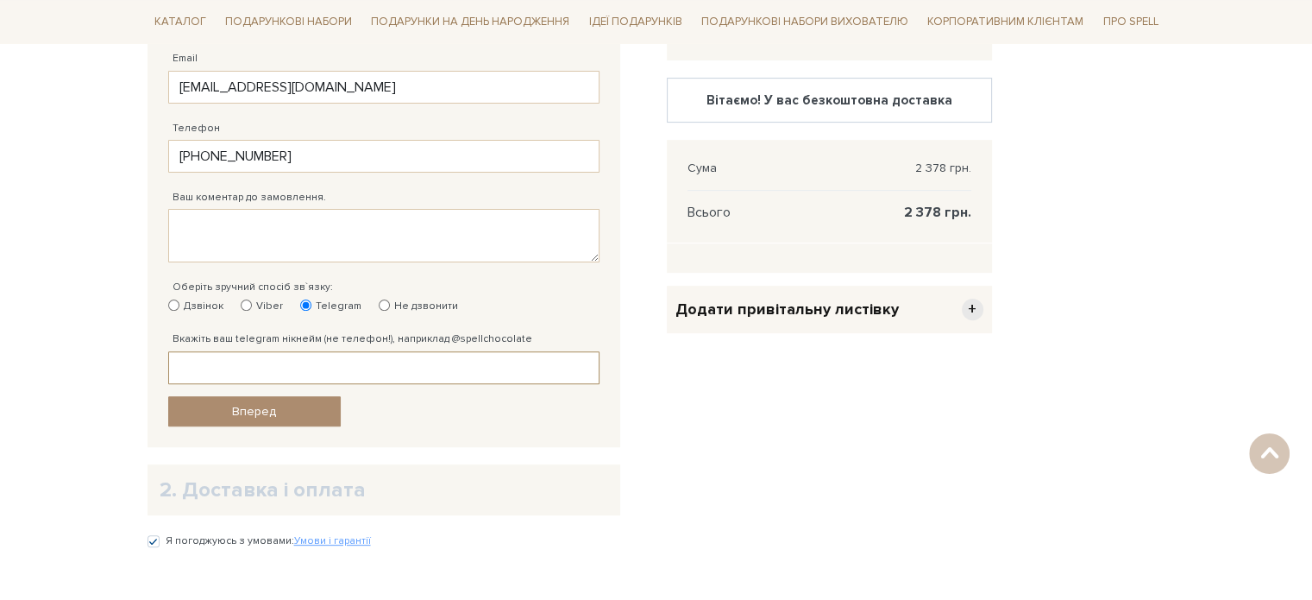
click at [284, 368] on input "Вкажіть ваш telegram нікнейм (не телефон!), наприклад @spellchocolate" at bounding box center [383, 367] width 431 height 33
type input "@altraveler"
click at [65, 391] on body "Подарункові набори SALE Корпоративним клієнтам Доставка і оплата Консультація: …" at bounding box center [656, 161] width 1312 height 1358
click at [151, 268] on div "Відправити Для себе У подарунок 1. Контактні дані Ім'я По-батькові Андрій Запов…" at bounding box center [384, 133] width 473 height 628
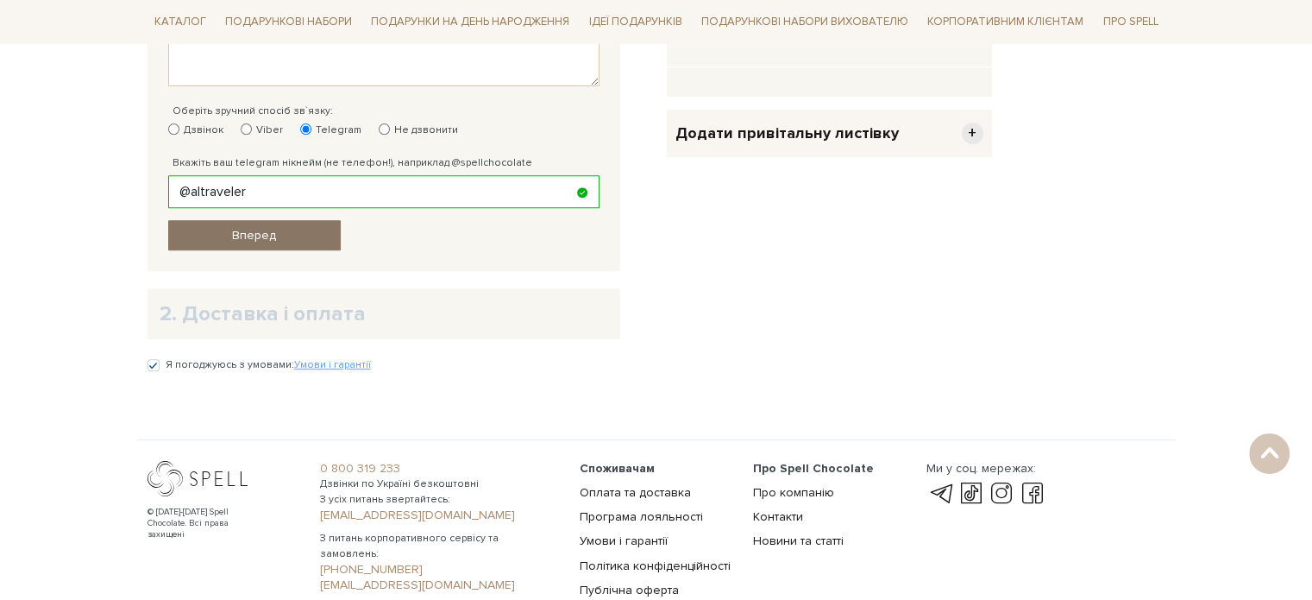
scroll to position [690, 0]
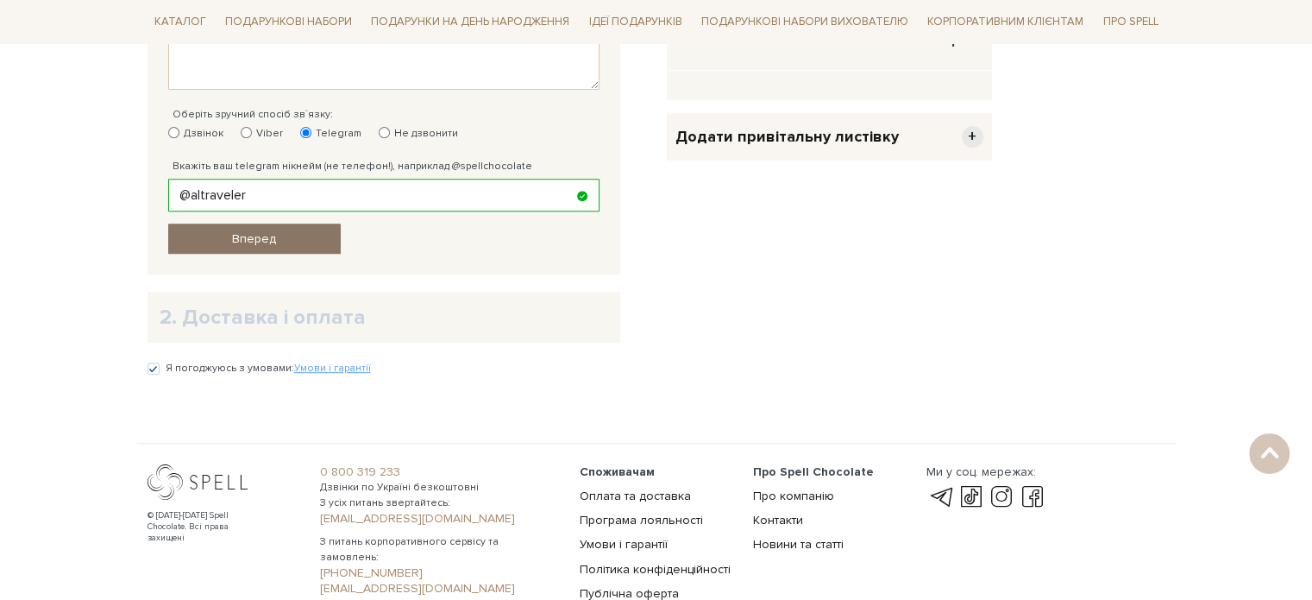
click at [224, 233] on link "Вперед" at bounding box center [254, 238] width 173 height 30
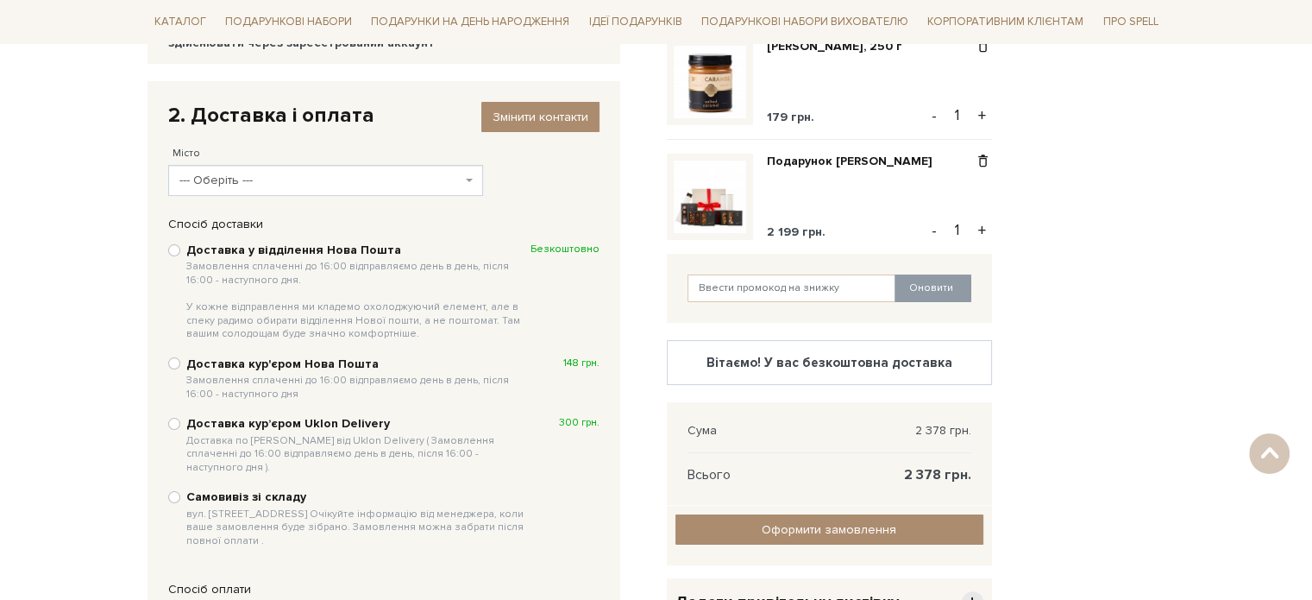
scroll to position [249, 0]
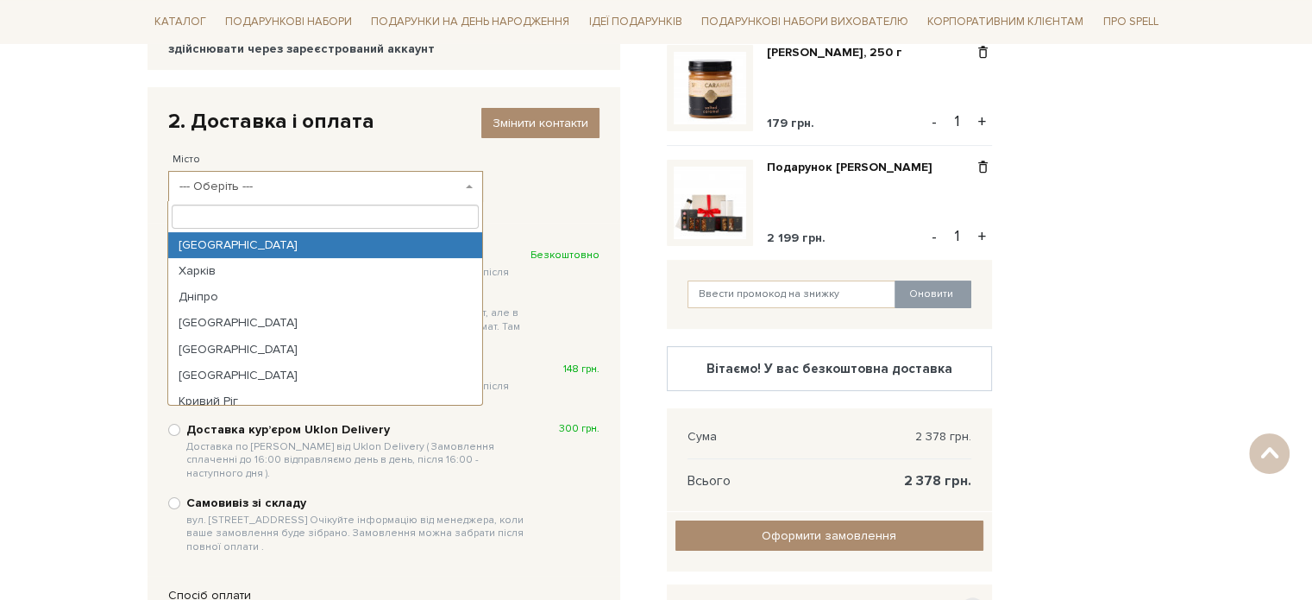
click at [262, 182] on span "--- Оберіть ---" at bounding box center [320, 186] width 282 height 17
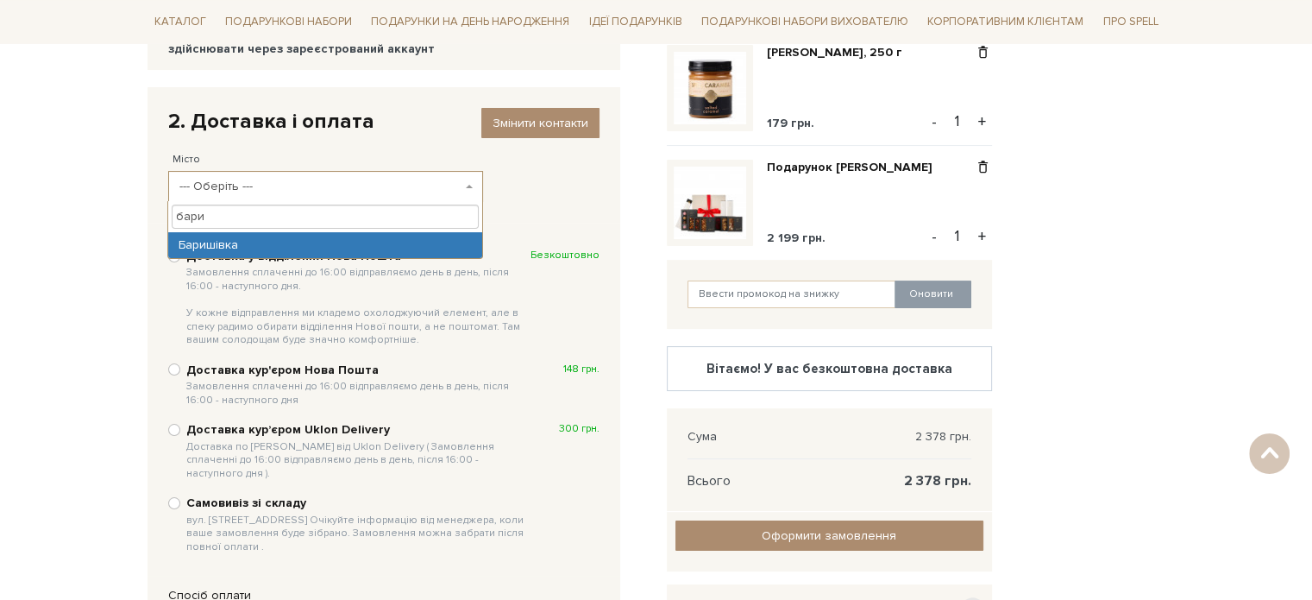
type input "бари"
select select "Баришівка"
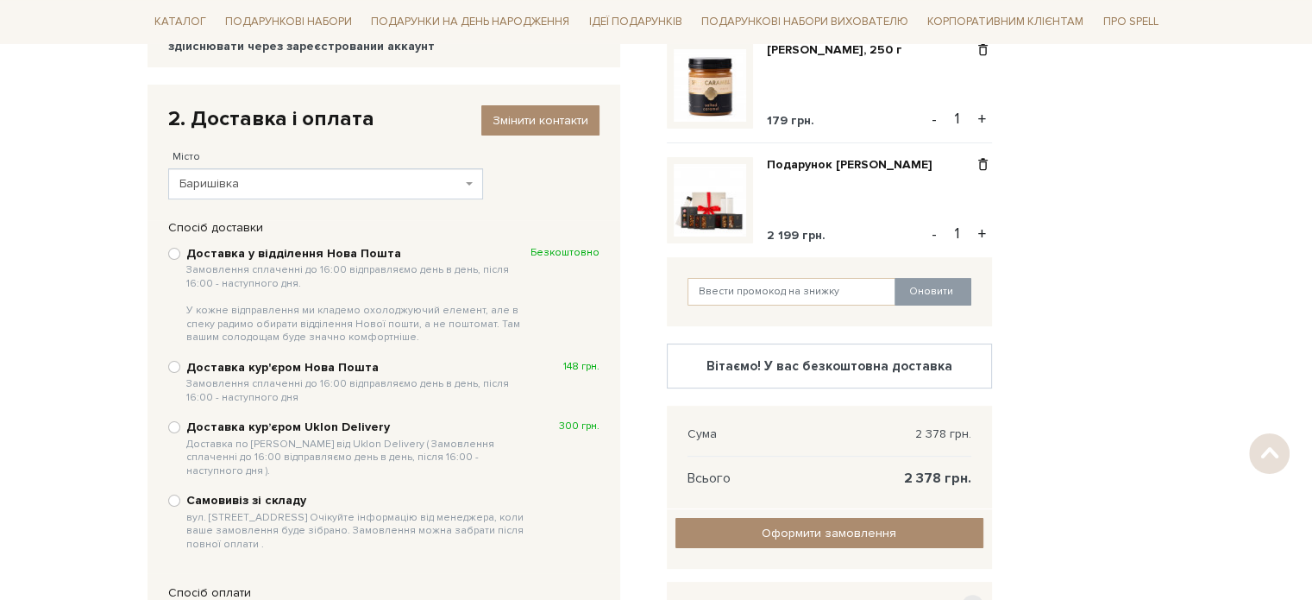
scroll to position [259, 0]
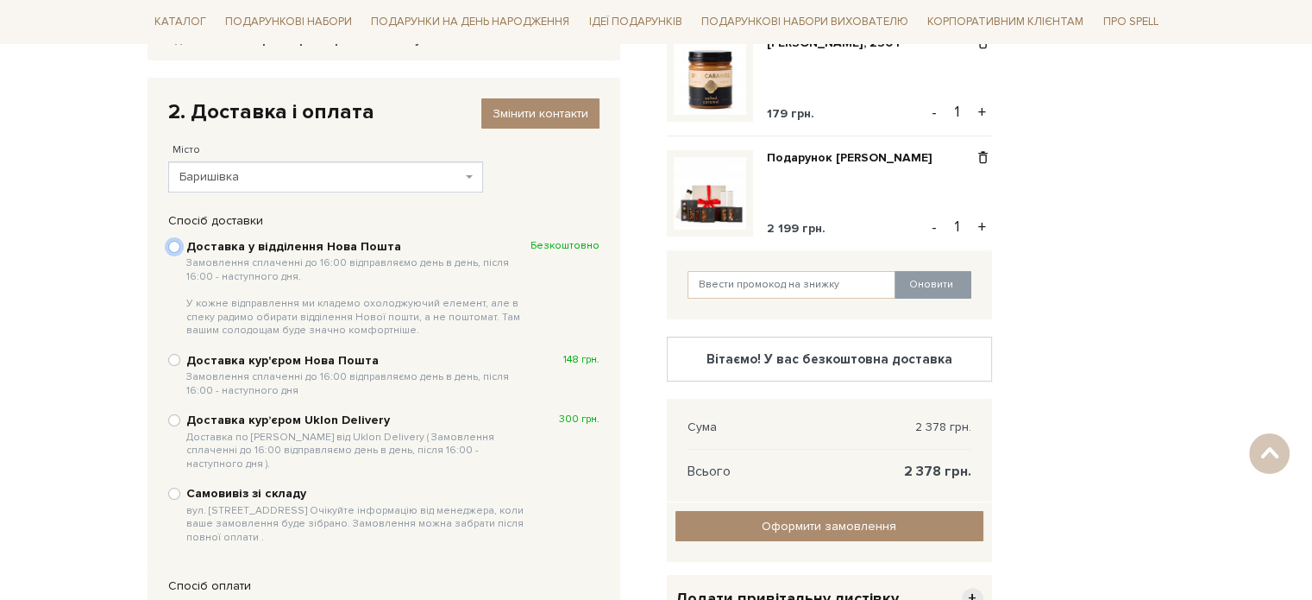
click at [173, 248] on input "Доставка у відділення Нова Пошта Замовлення сплаченні до 16:00 відправляємо ден…" at bounding box center [174, 247] width 12 height 12
radio input "true"
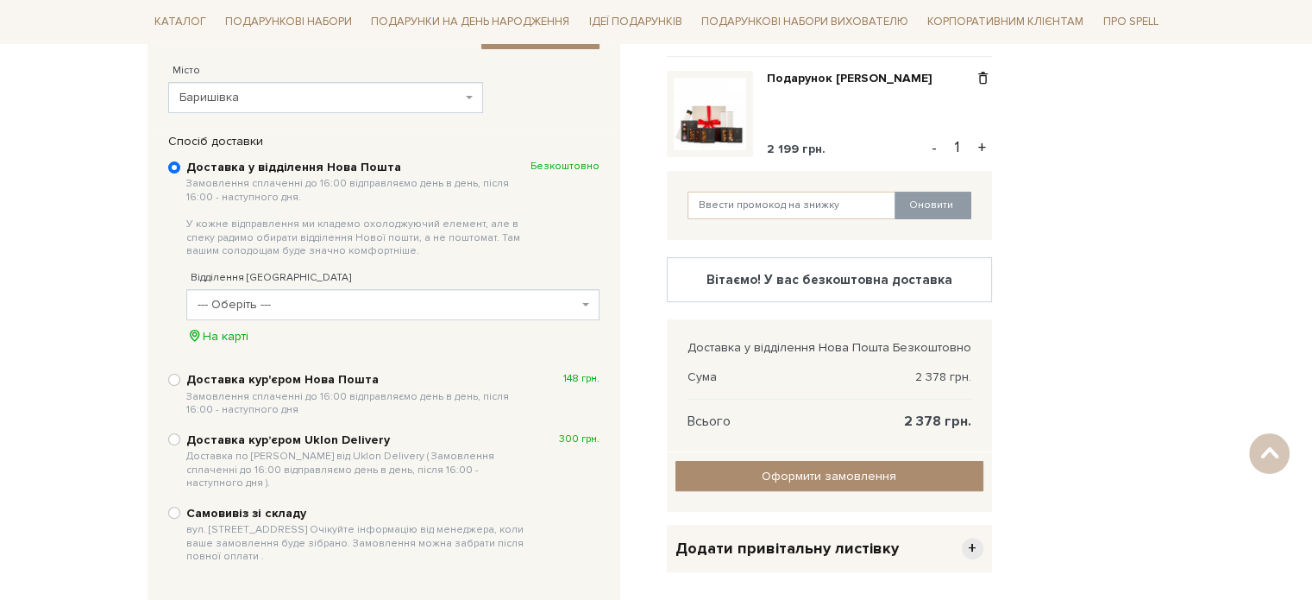
scroll to position [345, 0]
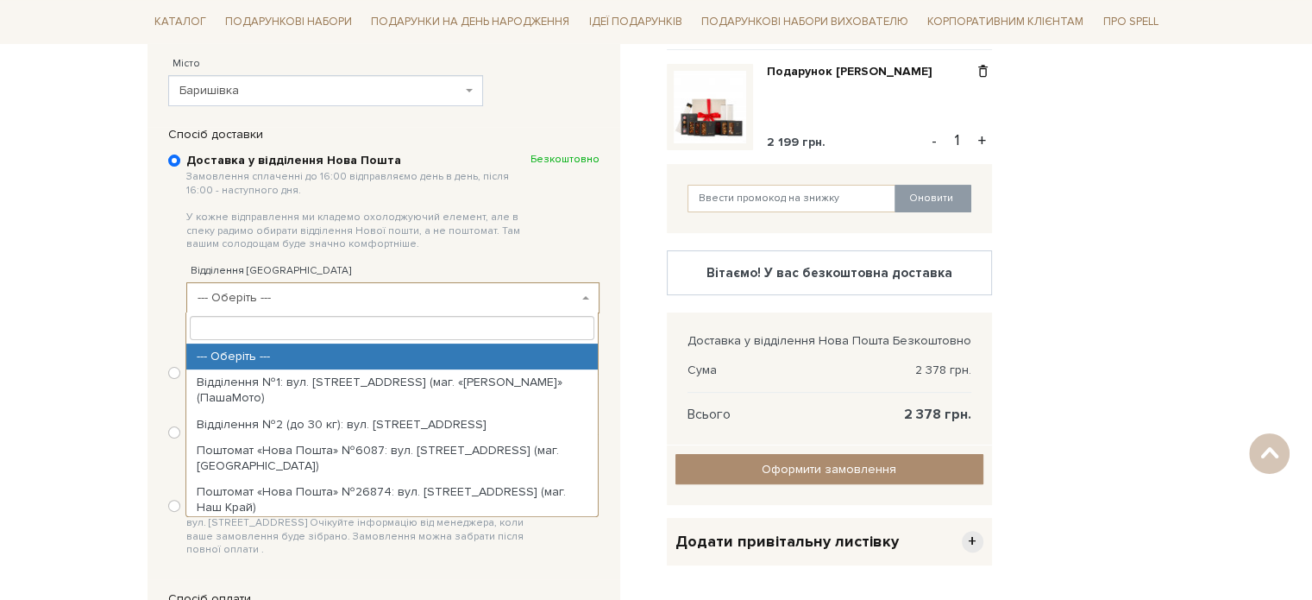
click at [308, 295] on span "--- Оберіть ---" at bounding box center [388, 297] width 380 height 17
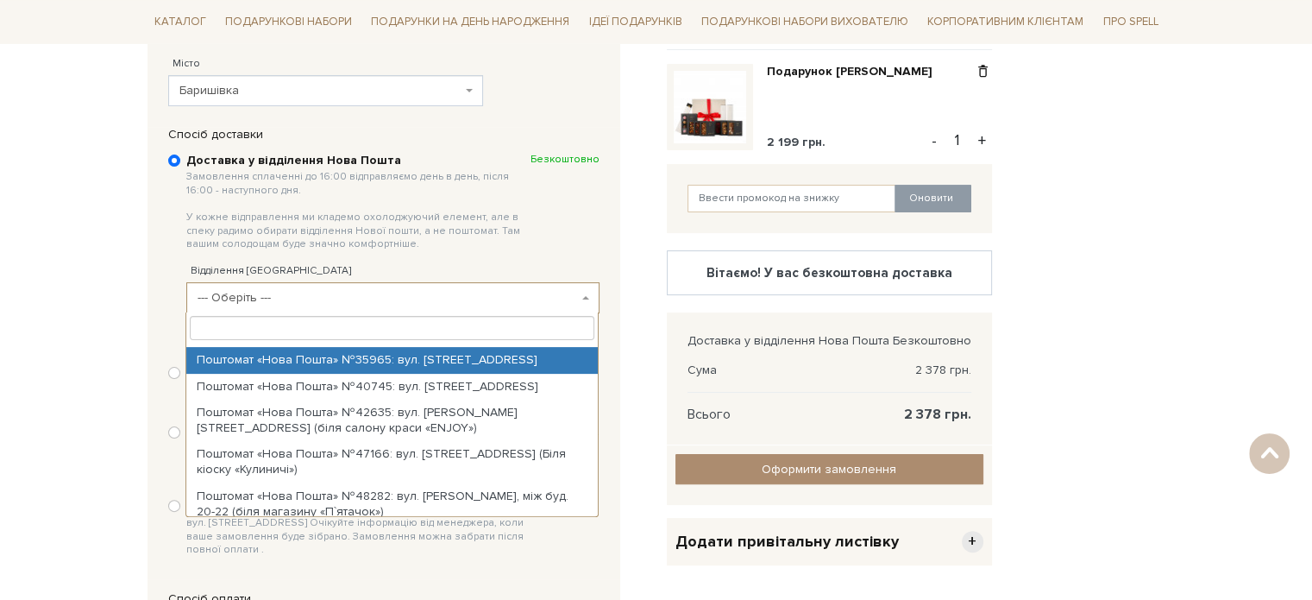
scroll to position [259, 0]
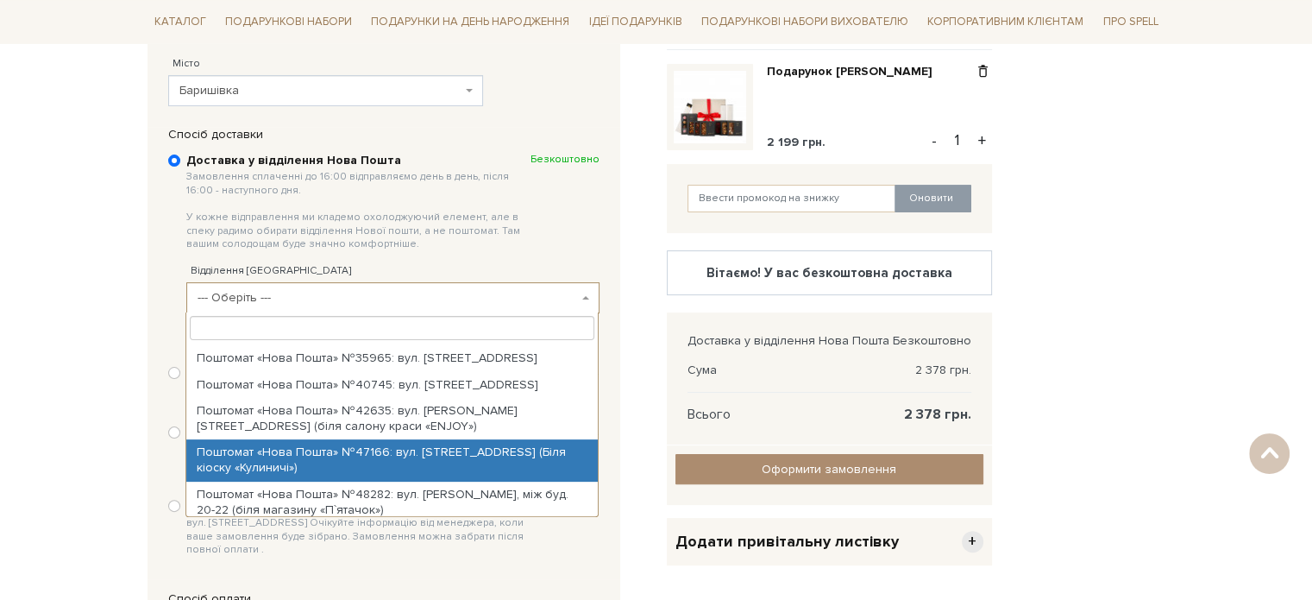
select select "Поштомат «Нова Пошта» №47166: вул. Центральна, 17А (Біля кіоску «Кулиничі»)"
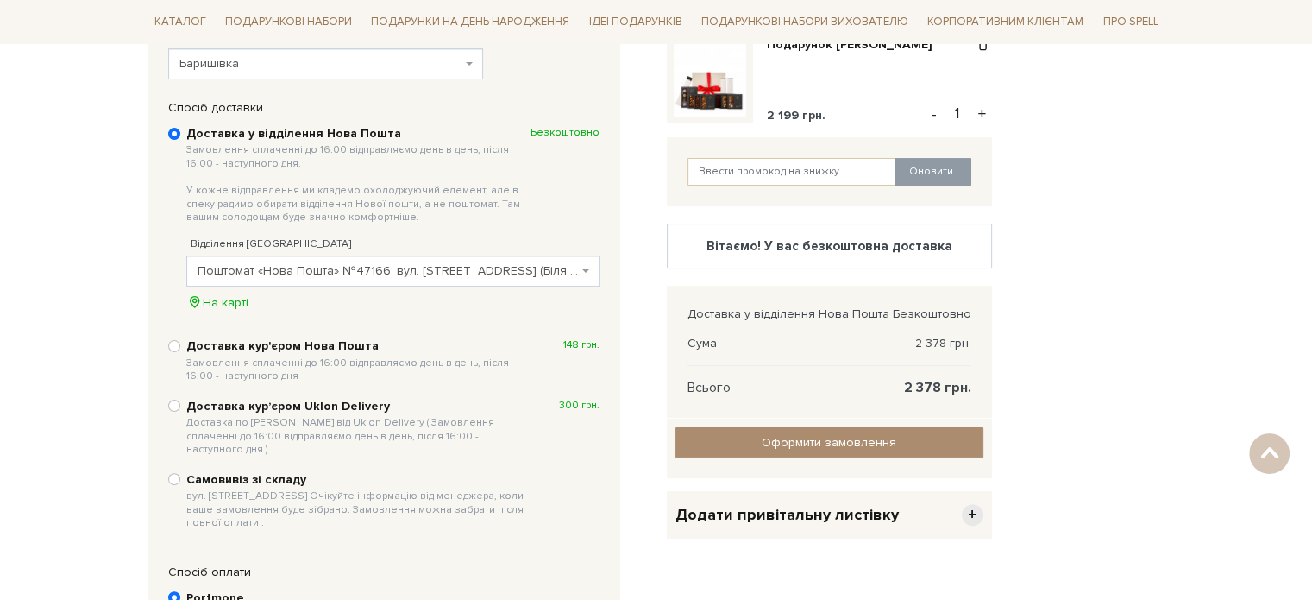
scroll to position [518, 0]
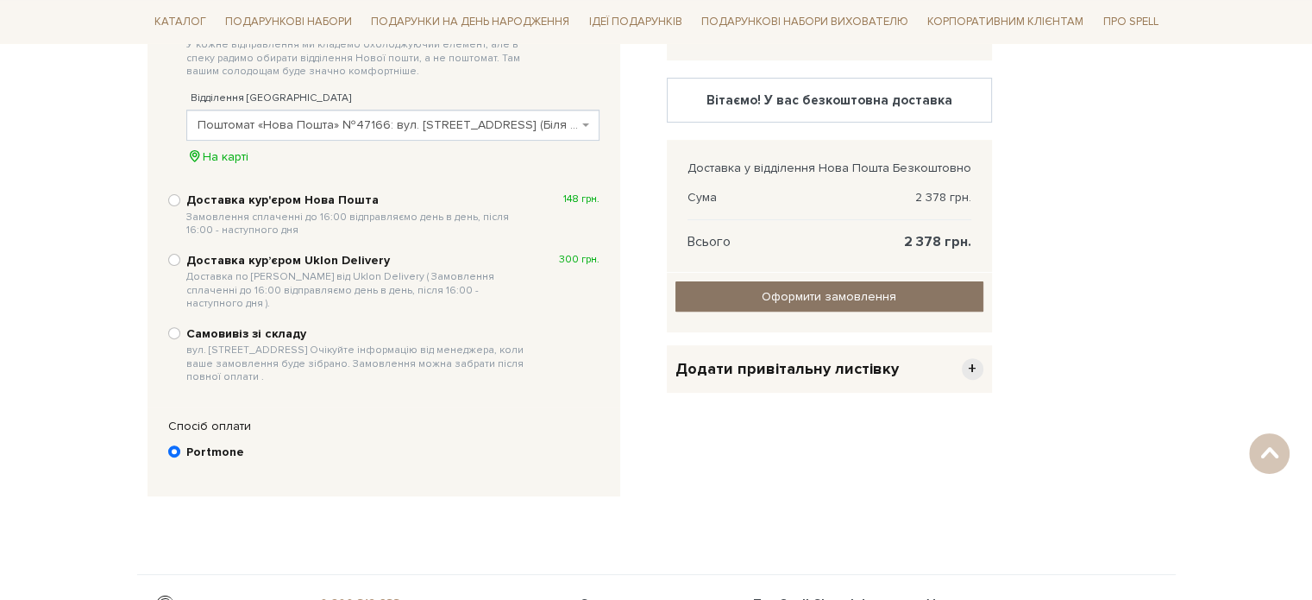
click at [719, 299] on input "Оформити замовлення" at bounding box center [829, 296] width 308 height 30
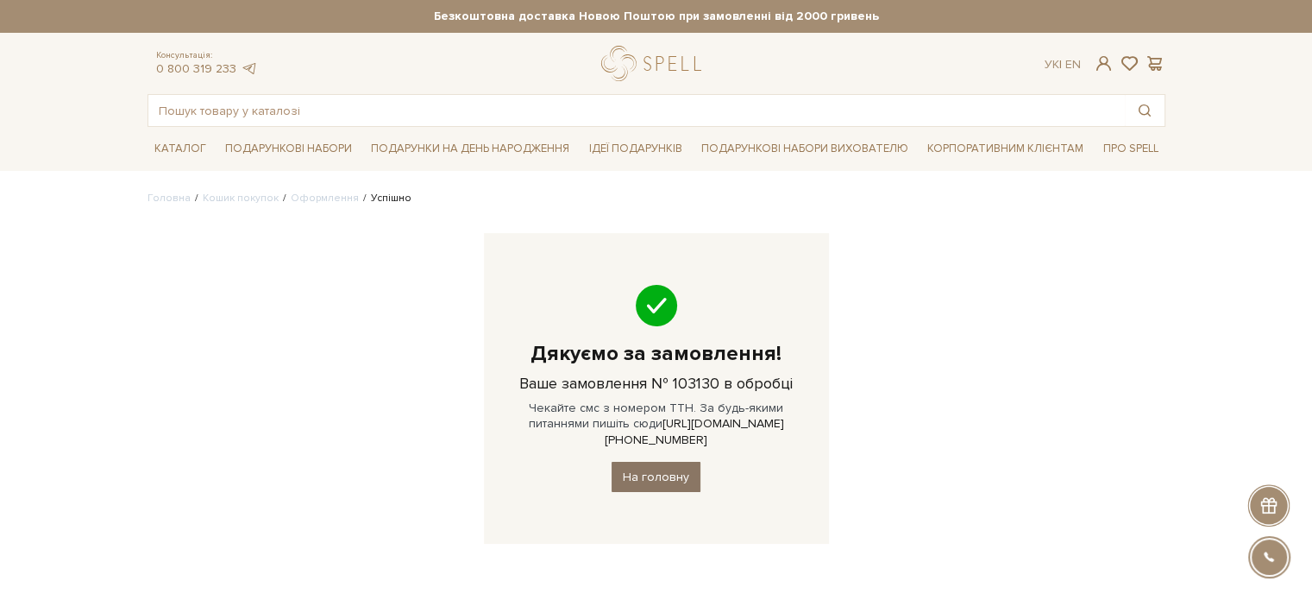
click at [635, 463] on link "На головну" at bounding box center [656, 477] width 89 height 30
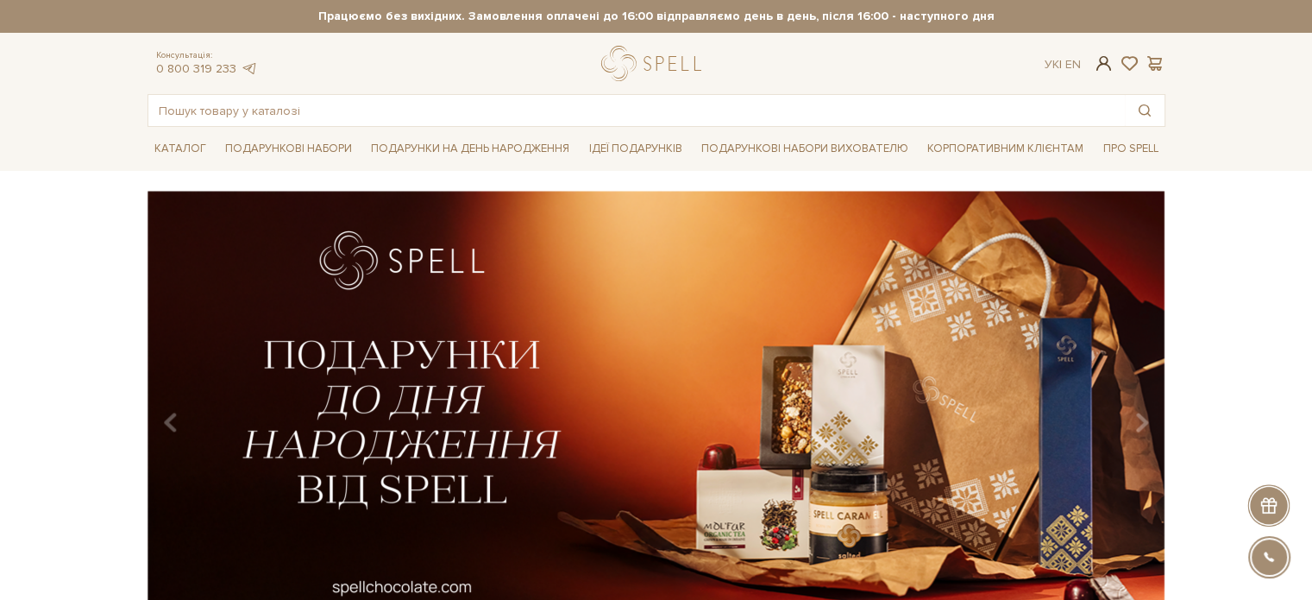
click at [1103, 63] on span at bounding box center [1103, 63] width 21 height 18
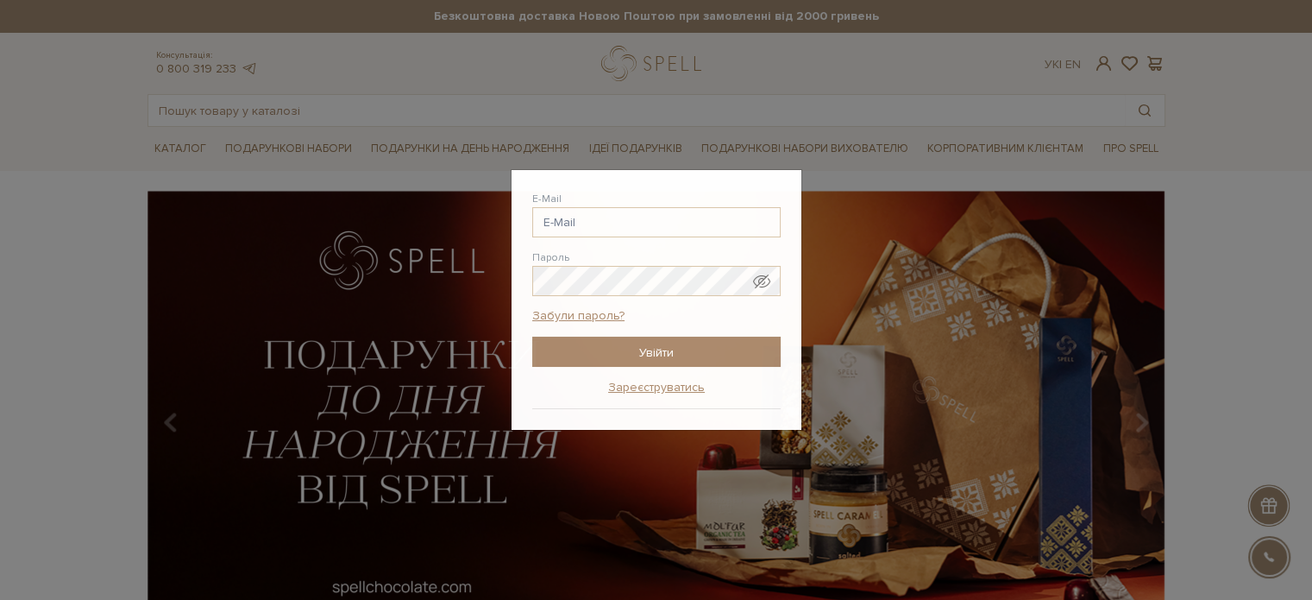
click at [903, 99] on div "Авторизація E-Mail [GEOGRAPHIC_DATA] Забули пароль? Увійти Зареєструватись Забу…" at bounding box center [656, 300] width 1312 height 600
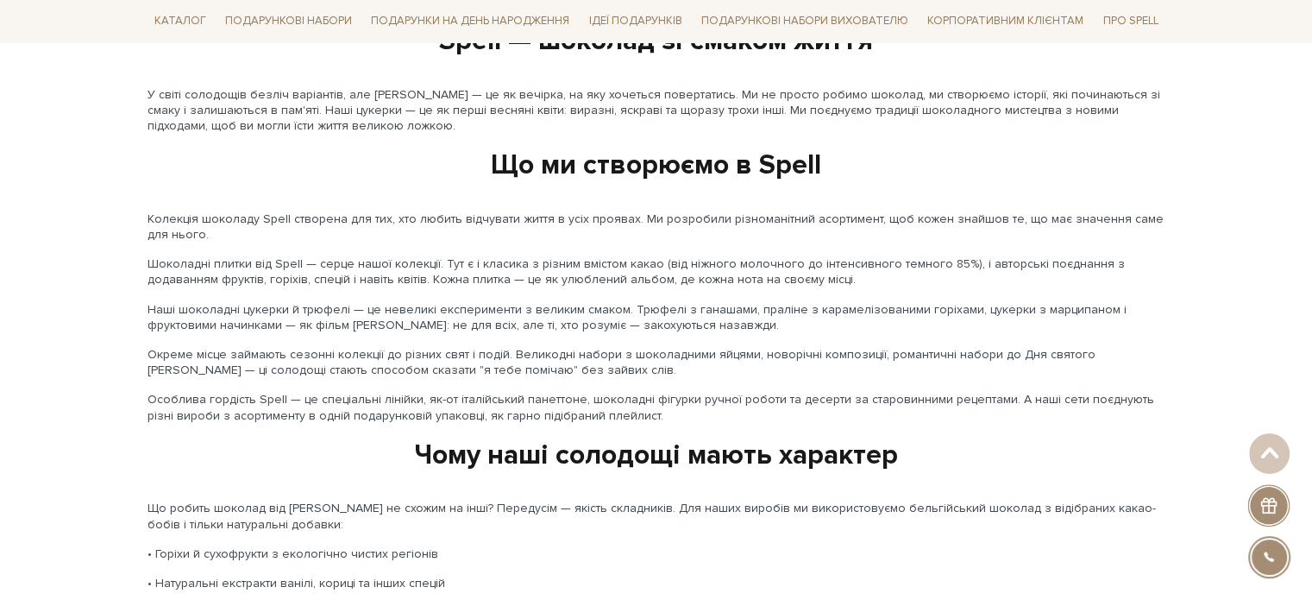
scroll to position [1984, 0]
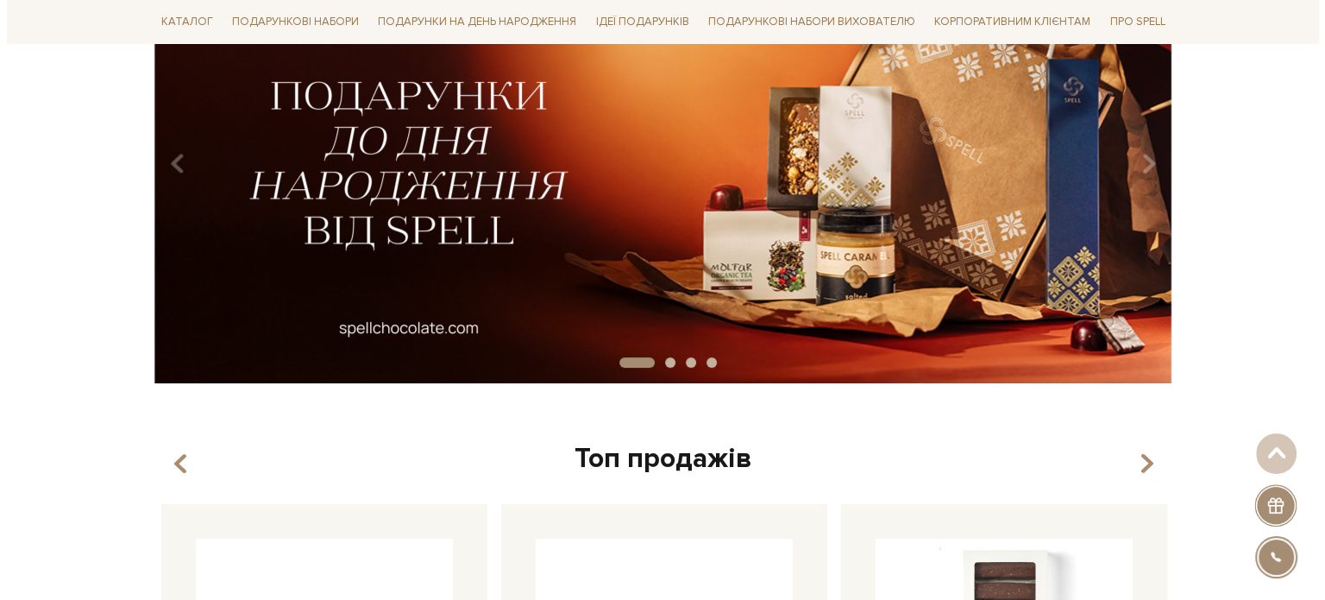
scroll to position [0, 0]
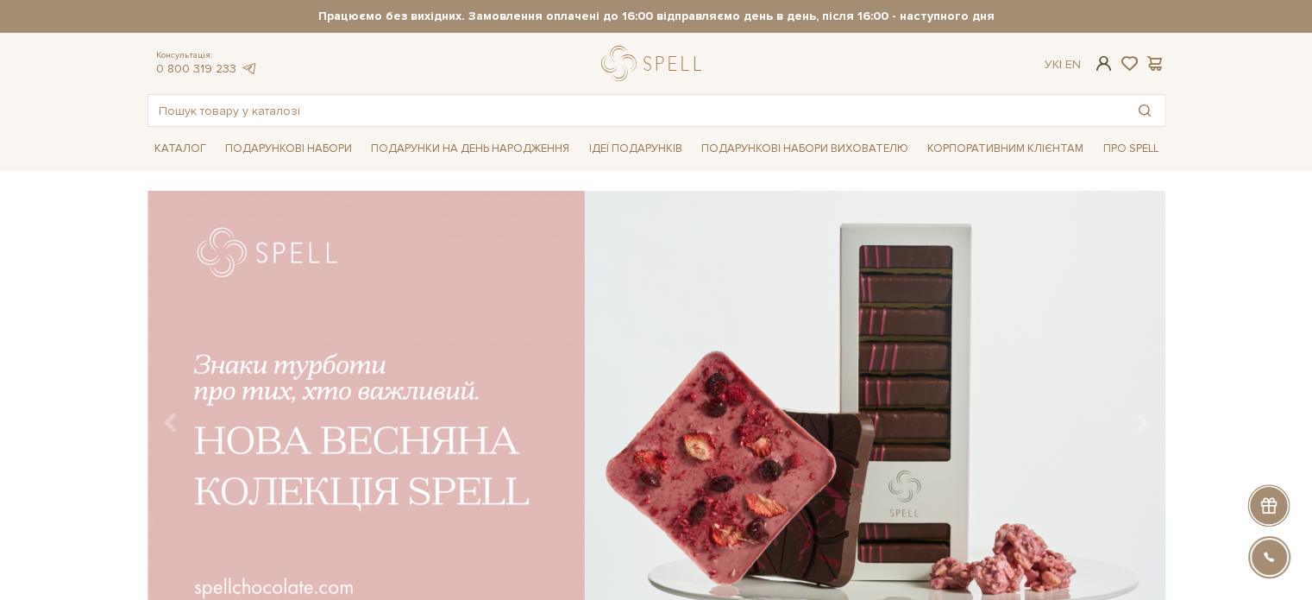
checkbox input "true"
click at [1101, 68] on span at bounding box center [1103, 63] width 21 height 18
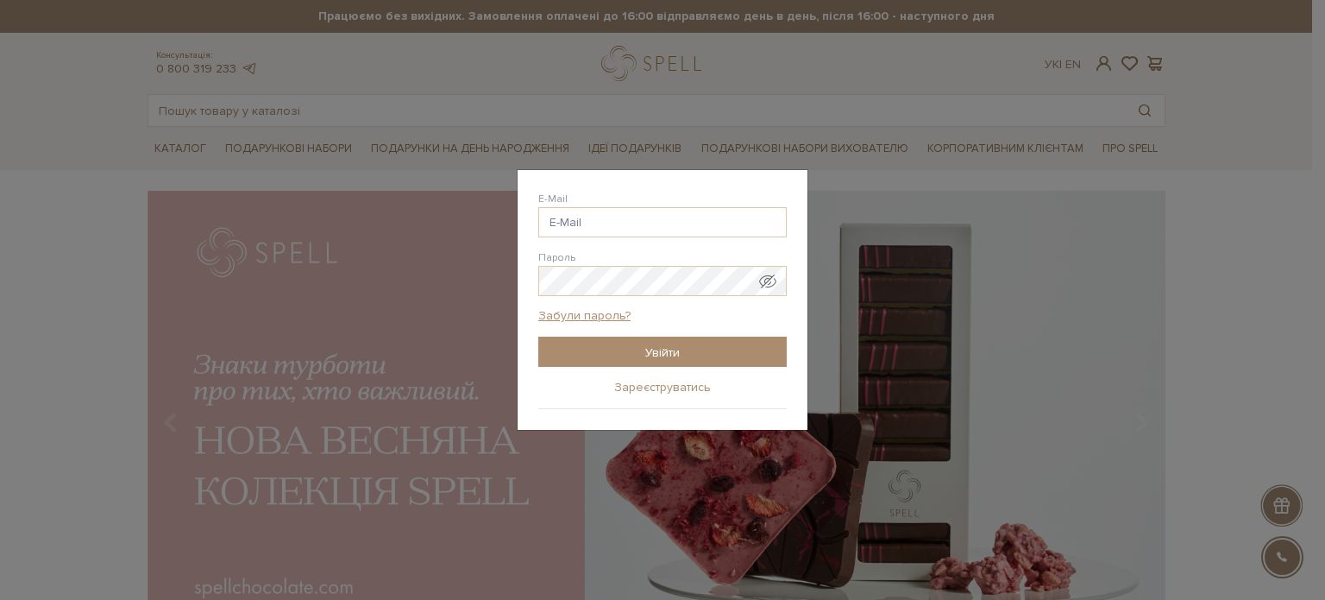
click at [642, 380] on link "Зареєструватись" at bounding box center [662, 388] width 97 height 16
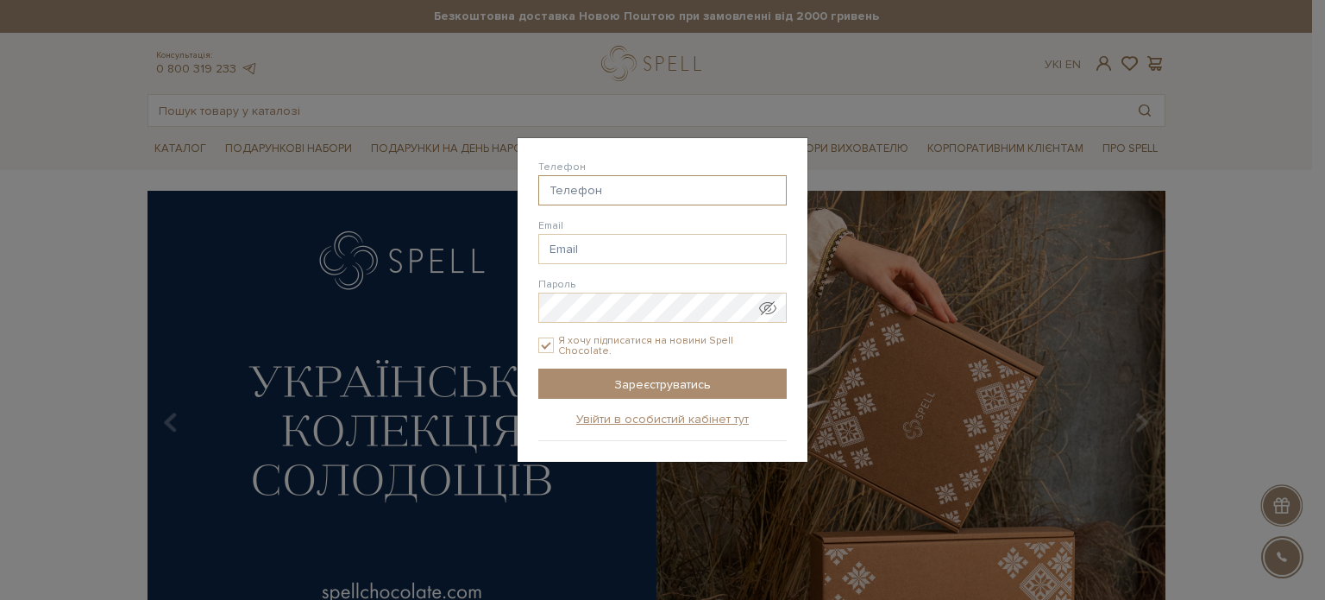
click at [669, 192] on input "Телефон" at bounding box center [662, 190] width 248 height 30
type input "38() --"
type input "[EMAIL_ADDRESS][DOMAIN_NAME]"
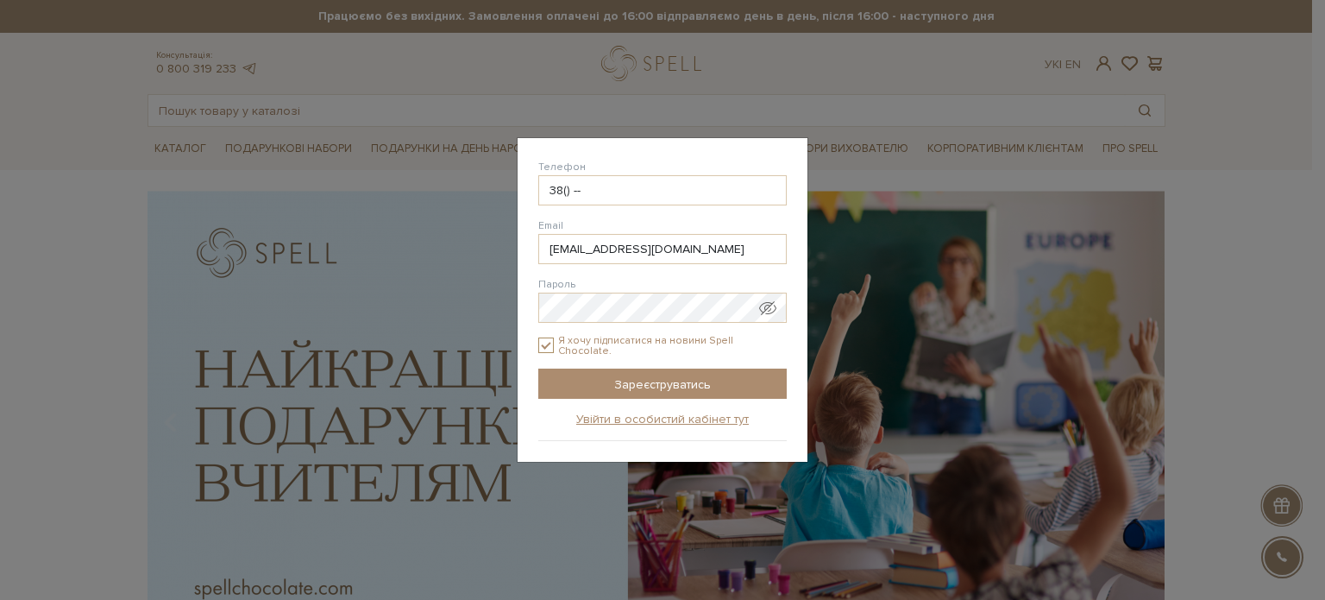
click at [546, 343] on input "Я хочу підписатися на новини Spell Chocolate." at bounding box center [546, 345] width 16 height 16
checkbox input "false"
click at [593, 371] on input "Зареєструватись" at bounding box center [662, 383] width 248 height 30
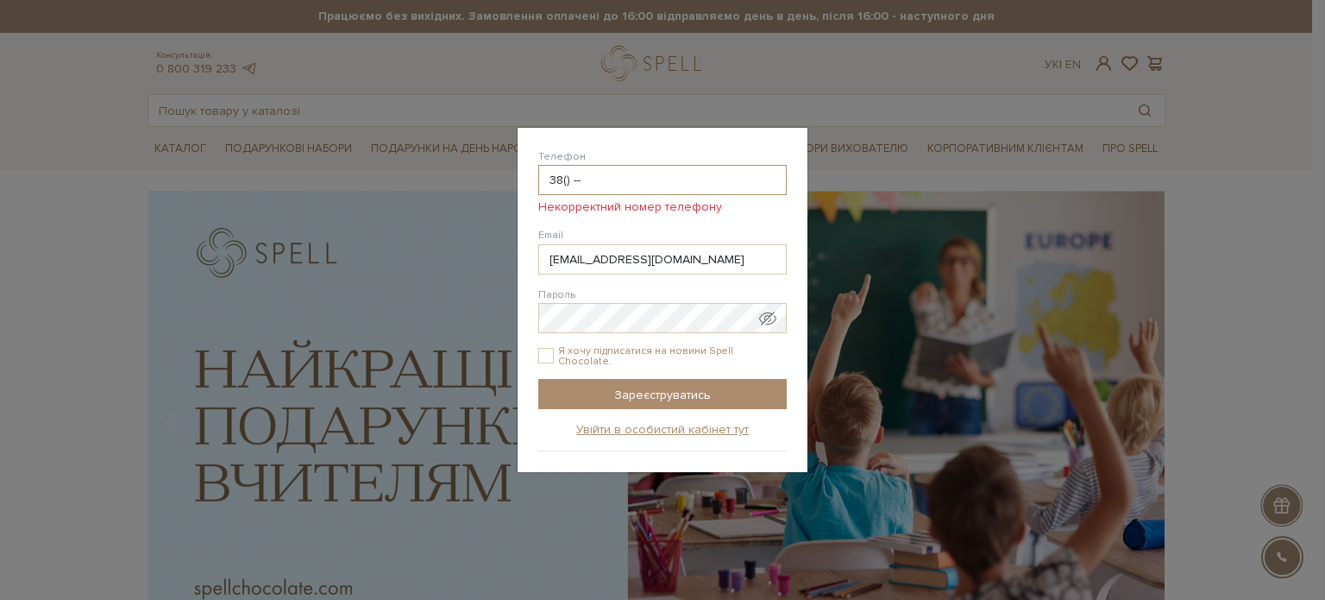
click at [642, 189] on input "38() --" at bounding box center [662, 180] width 248 height 30
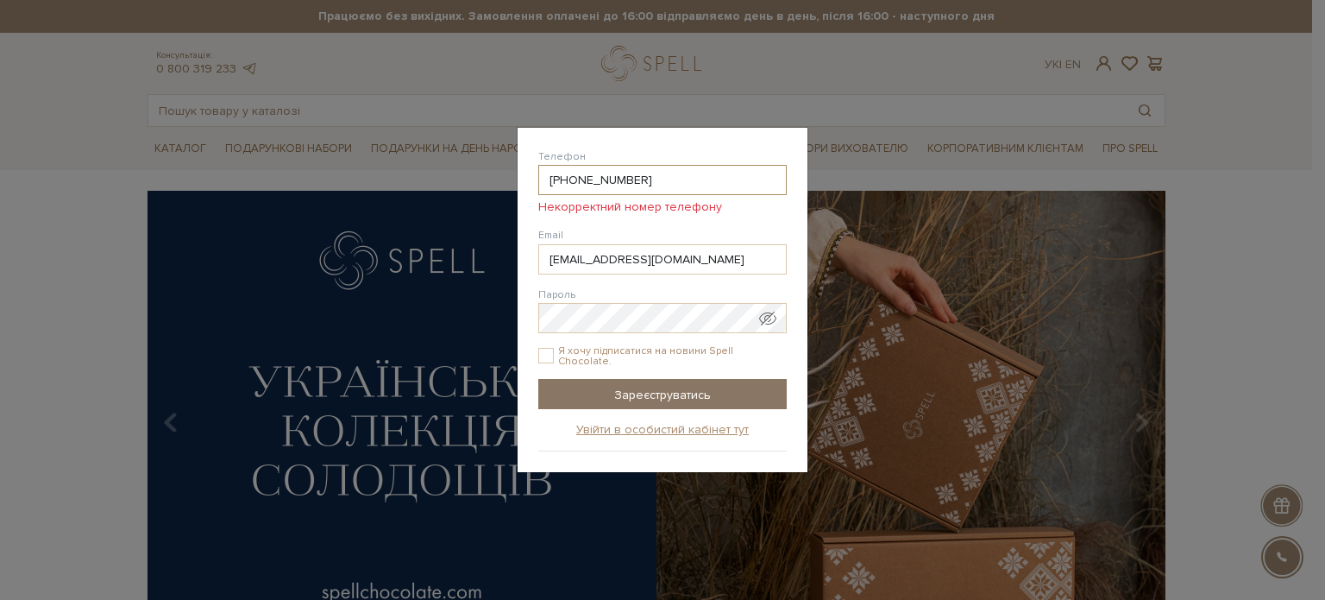
type input "38(067) 613-56-78"
click at [649, 386] on input "Зареєструватись" at bounding box center [662, 394] width 248 height 30
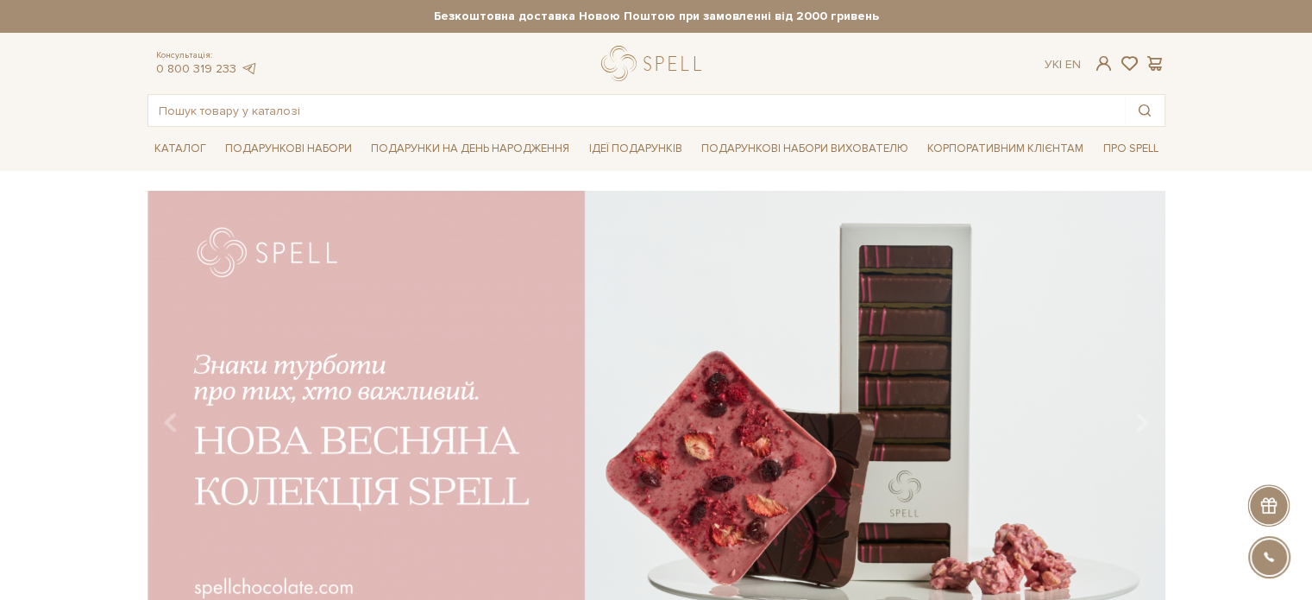
click at [1239, 240] on div "slide 3 of 4" at bounding box center [656, 410] width 1312 height 439
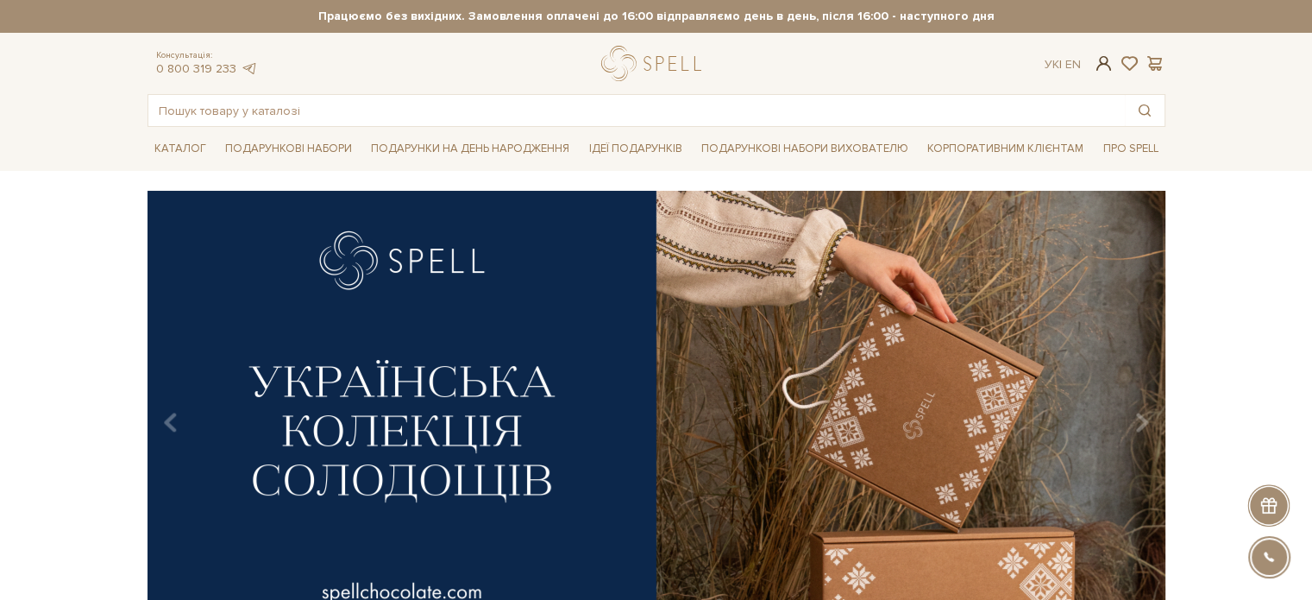
click at [1105, 59] on span at bounding box center [1103, 63] width 21 height 18
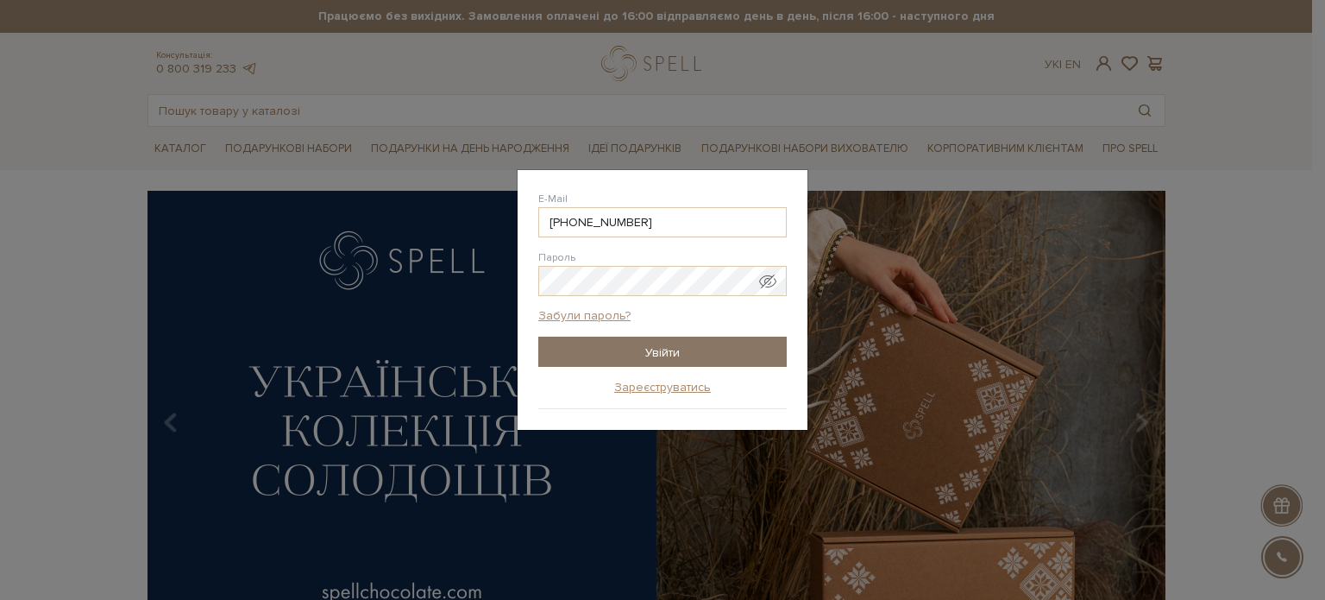
click at [675, 350] on input "Увійти" at bounding box center [662, 351] width 248 height 30
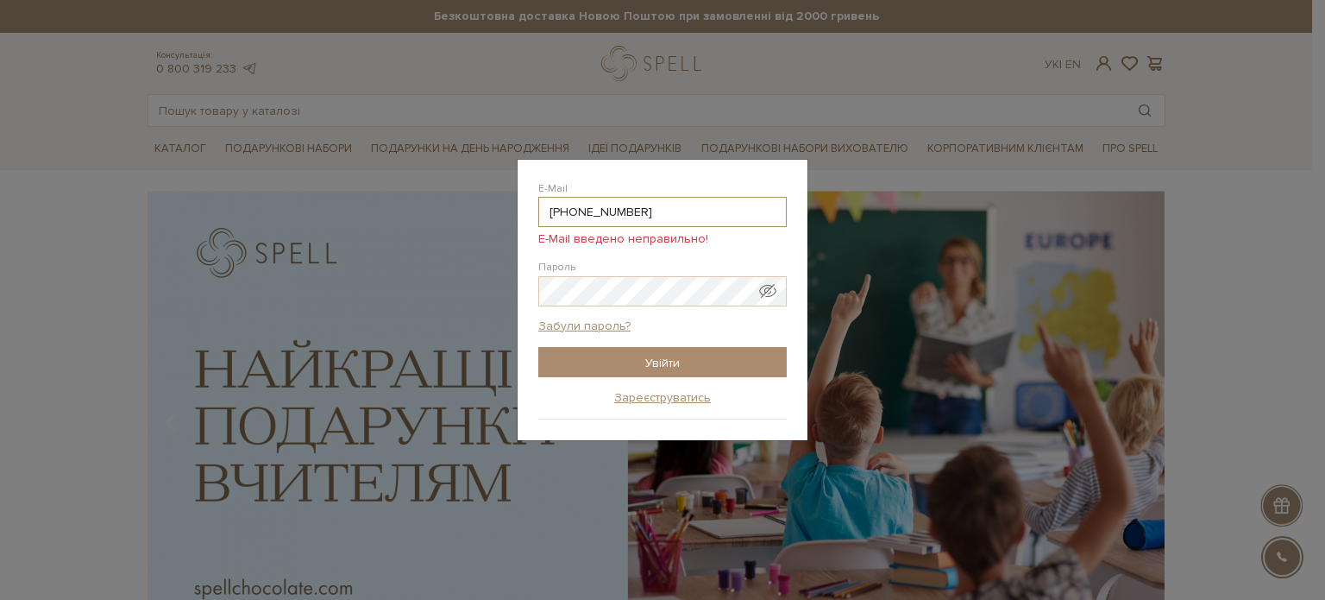
drag, startPoint x: 568, startPoint y: 210, endPoint x: 493, endPoint y: 199, distance: 75.8
click at [493, 199] on div "Авторизація E-Mail [PHONE_NUMBER] E-Mail введено неправильно! [PHONE_NUMBER] @[…" at bounding box center [662, 300] width 1325 height 600
type input "[EMAIL_ADDRESS][DOMAIN_NAME]"
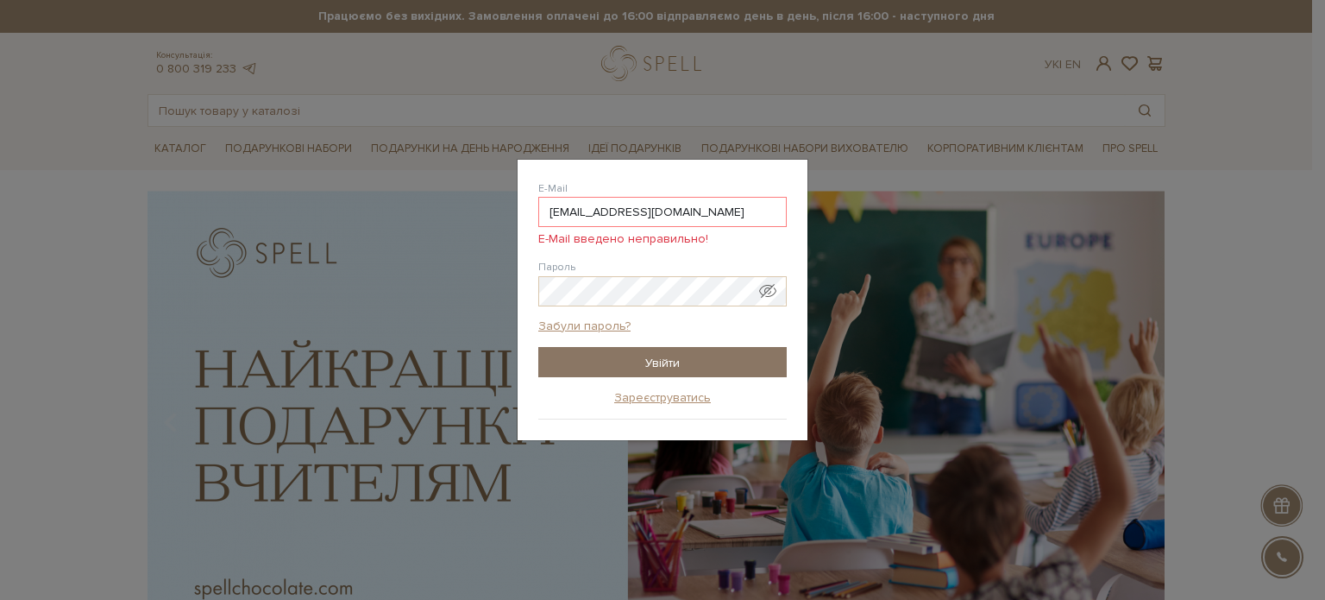
click at [663, 351] on input "Увійти" at bounding box center [662, 362] width 248 height 30
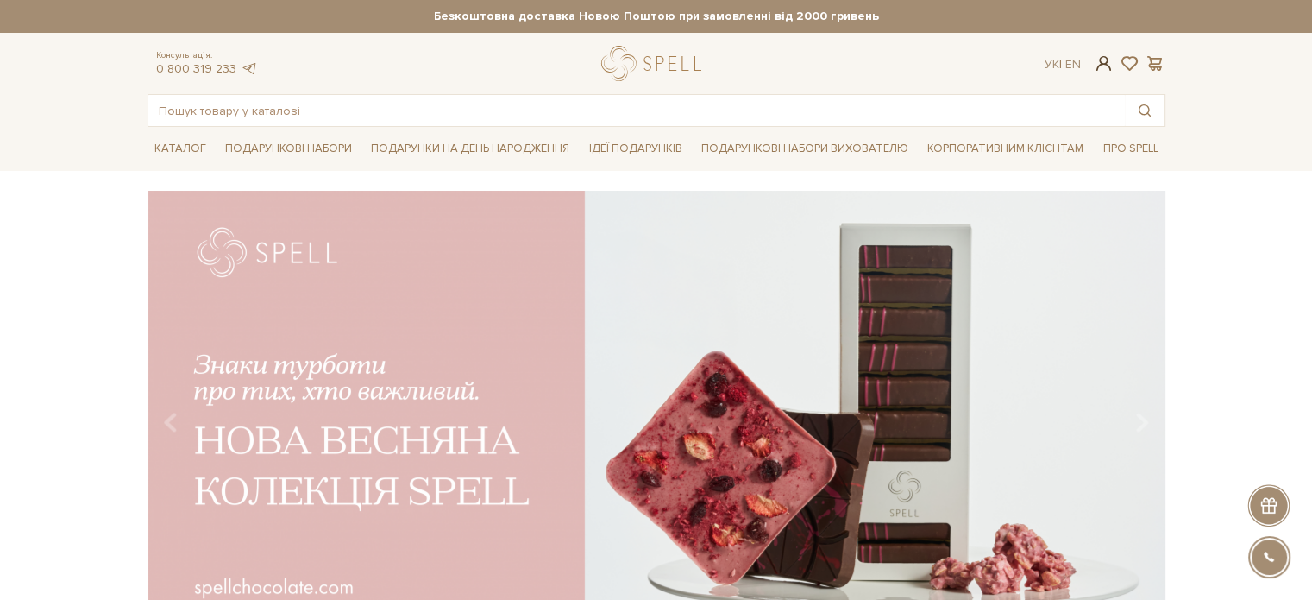
click at [1105, 63] on span at bounding box center [1103, 63] width 21 height 18
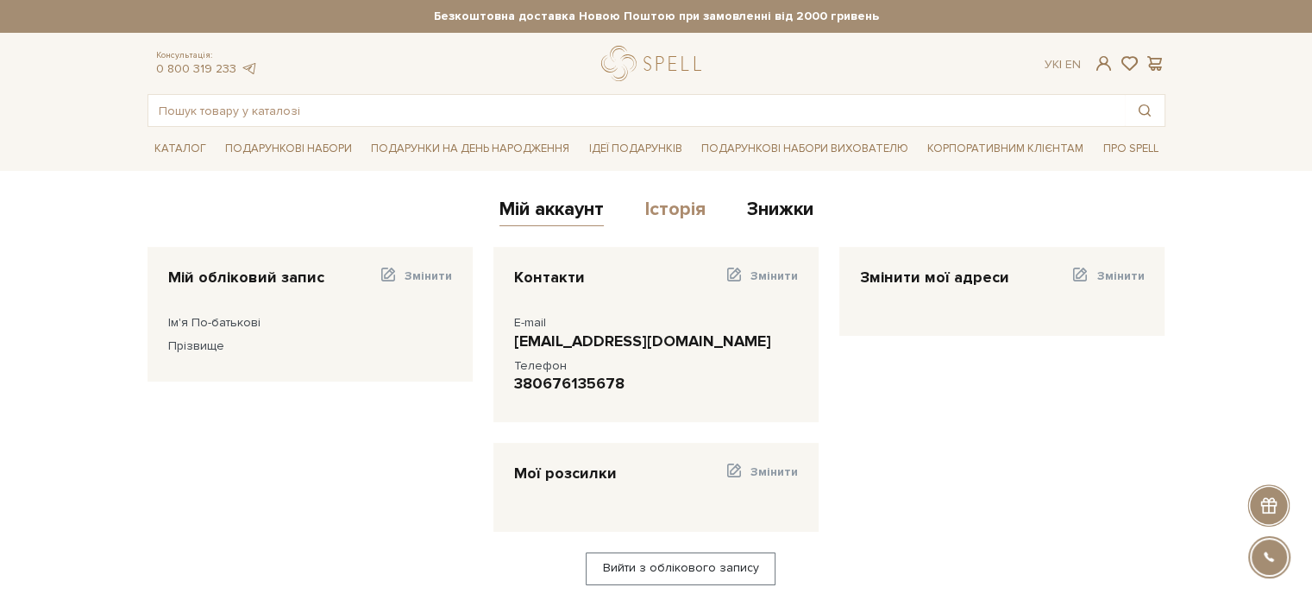
click at [669, 217] on link "Історія" at bounding box center [675, 212] width 60 height 28
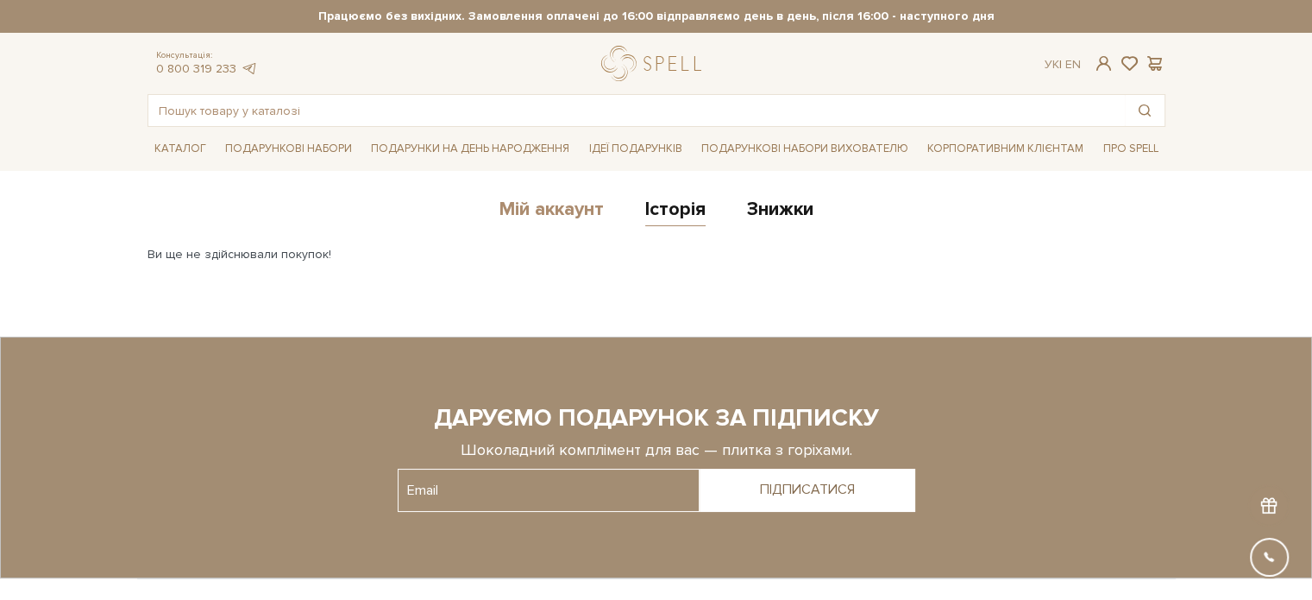
click at [573, 205] on link "Мій аккаунт" at bounding box center [551, 212] width 104 height 28
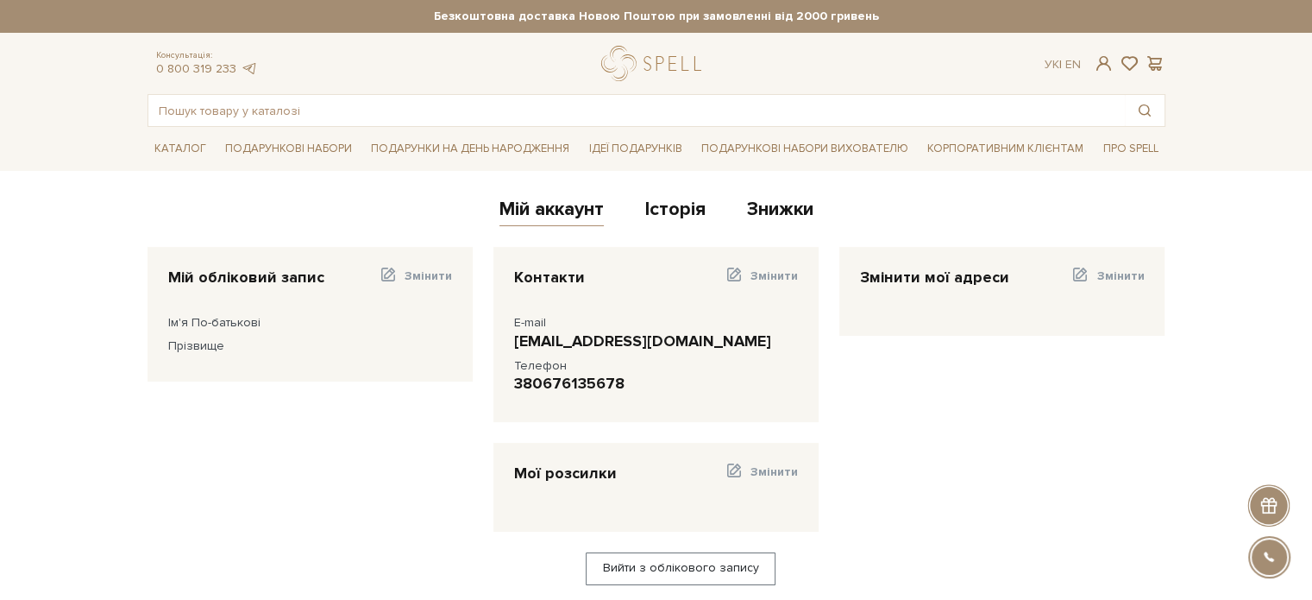
click at [1265, 499] on div at bounding box center [1268, 505] width 42 height 42
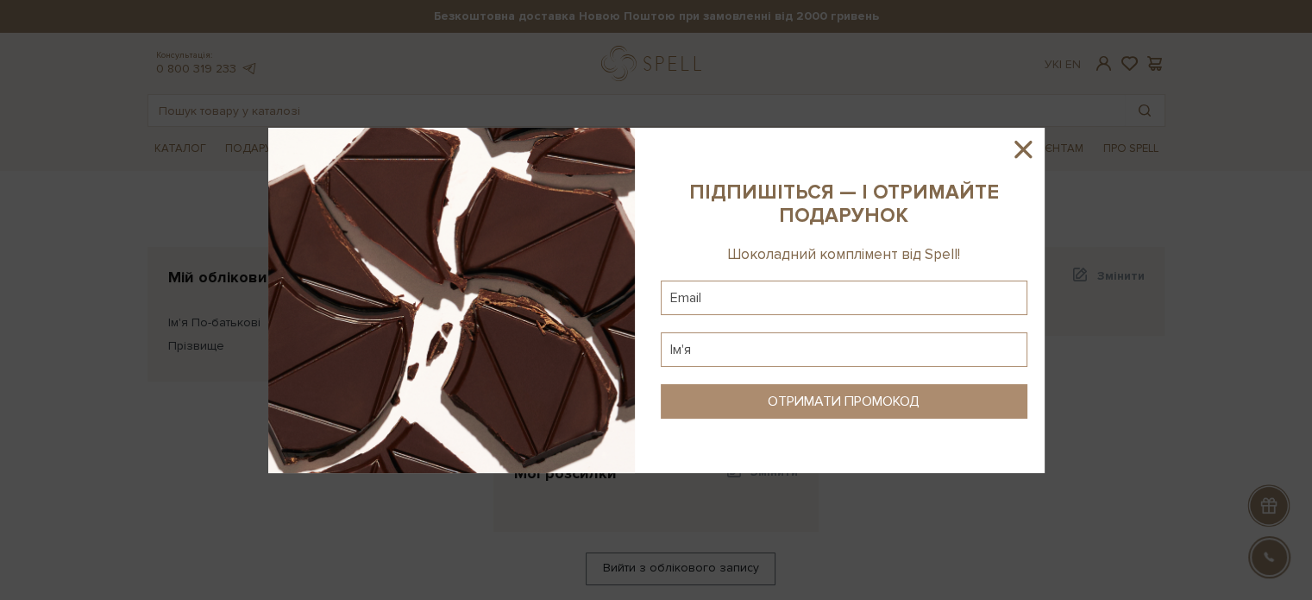
click at [1023, 148] on icon at bounding box center [1022, 149] width 17 height 17
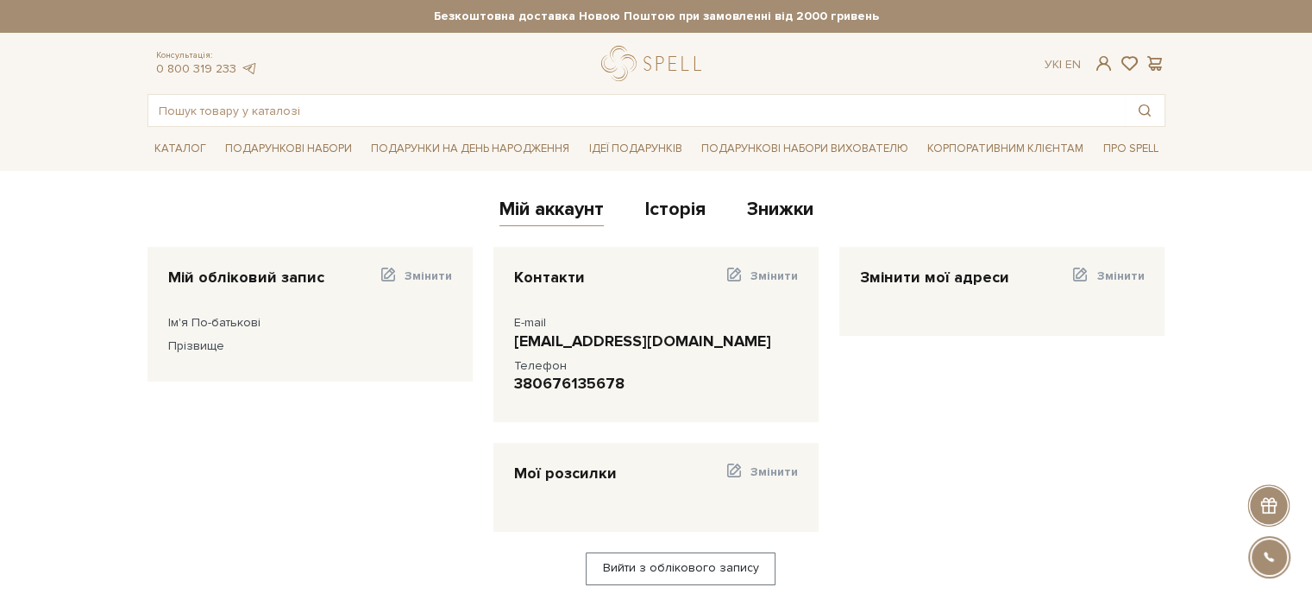
click at [1270, 548] on div at bounding box center [1269, 556] width 39 height 39
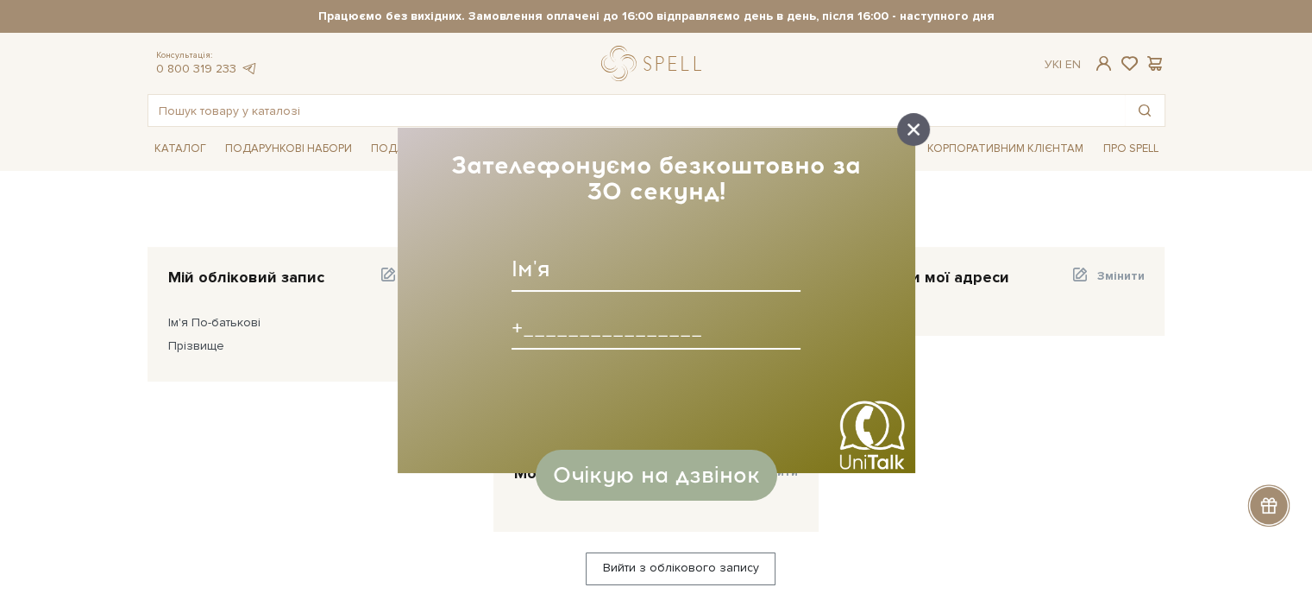
click at [920, 134] on div at bounding box center [913, 129] width 33 height 33
